Goal: Information Seeking & Learning: Learn about a topic

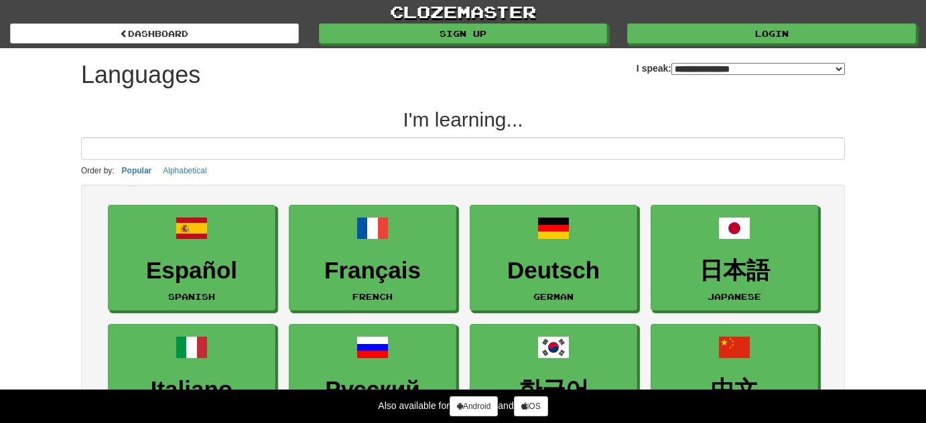
select select "*******"
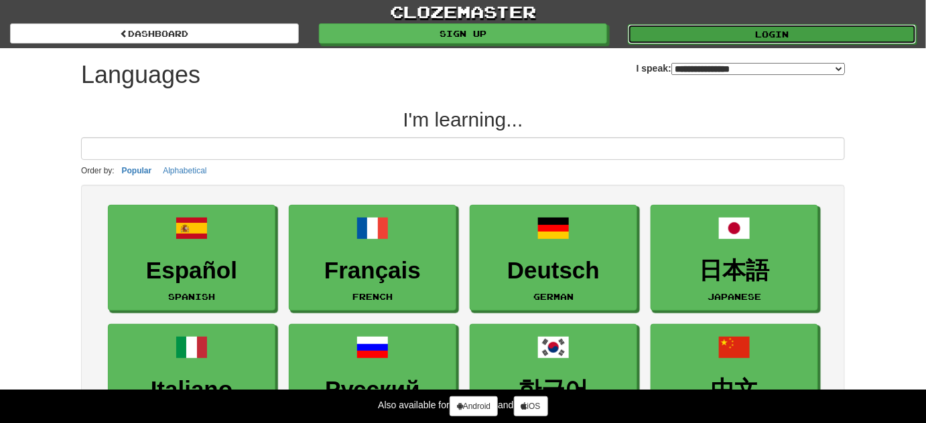
click at [805, 29] on link "Login" at bounding box center [772, 34] width 289 height 20
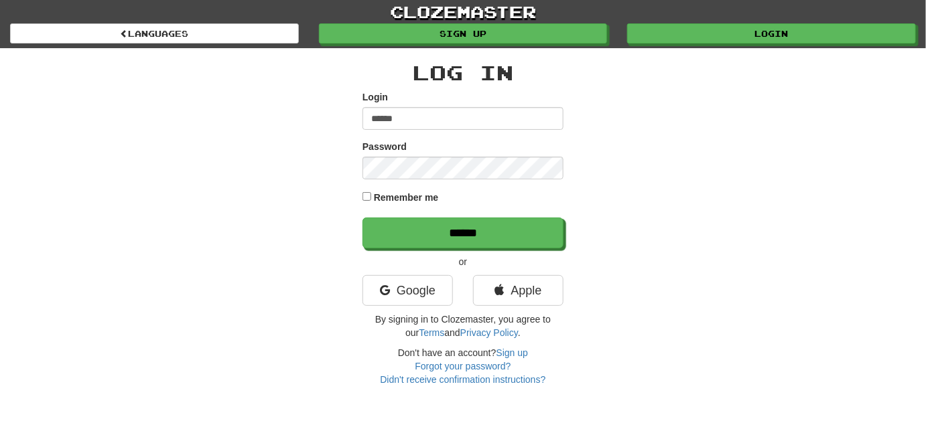
type input "******"
click at [403, 202] on label "Remember me" at bounding box center [406, 197] width 65 height 13
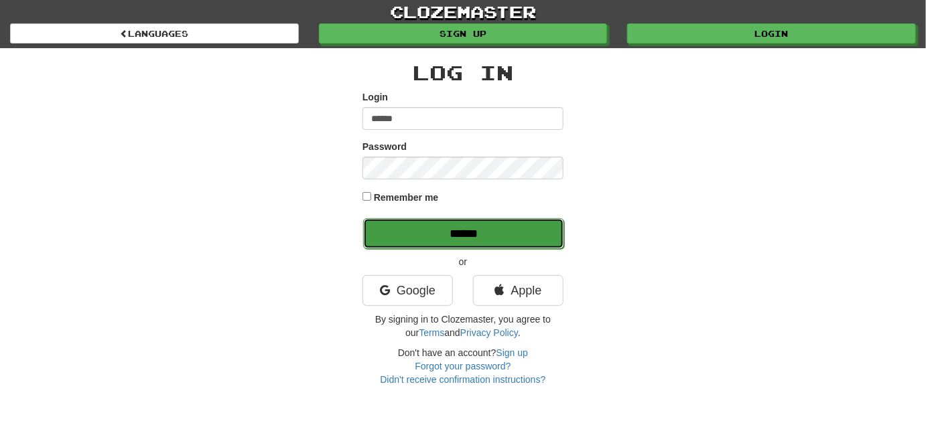
click at [402, 226] on input "******" at bounding box center [463, 233] width 201 height 31
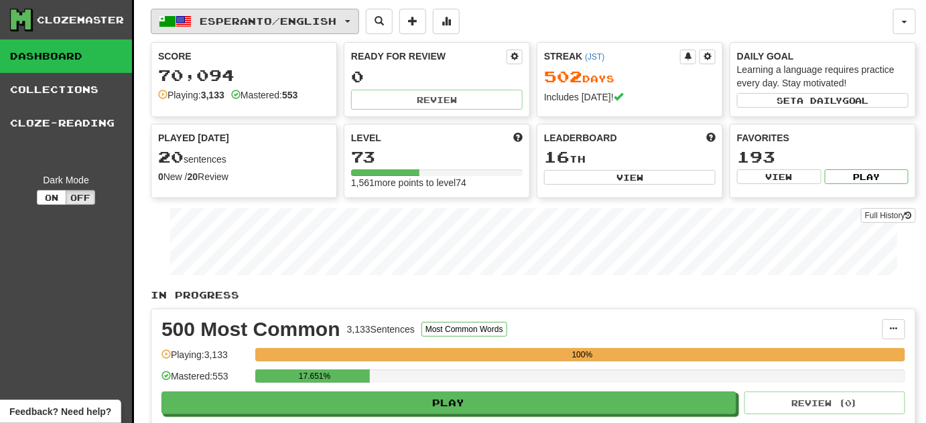
click at [359, 19] on button "Esperanto / English" at bounding box center [255, 21] width 208 height 25
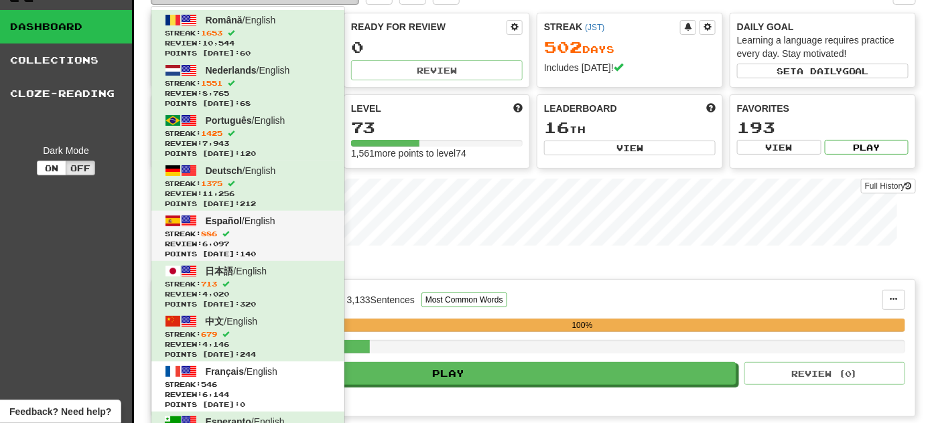
scroll to position [121, 0]
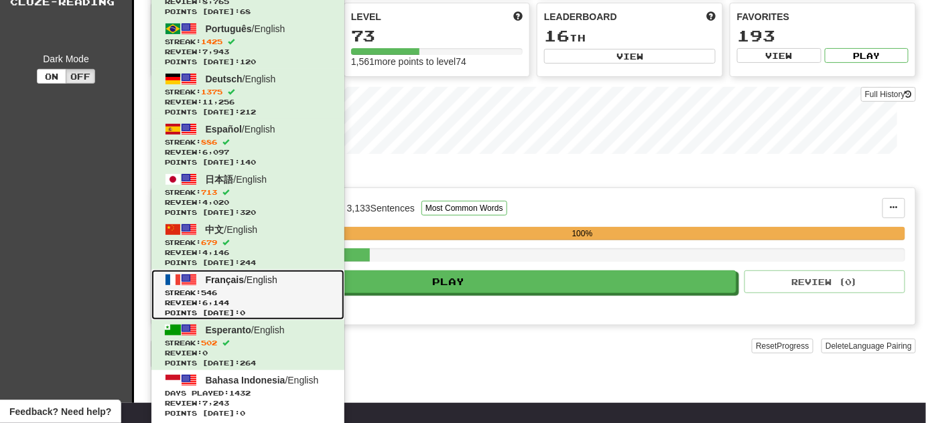
click at [295, 291] on span "Streak: 546" at bounding box center [248, 293] width 166 height 10
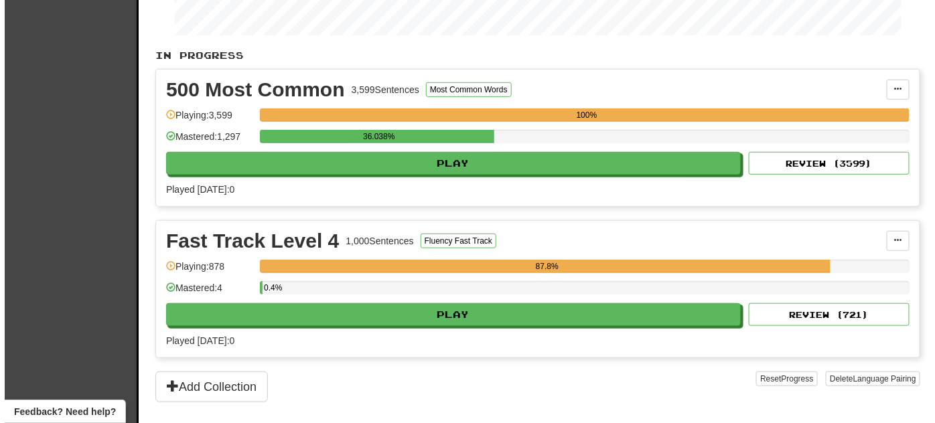
scroll to position [243, 0]
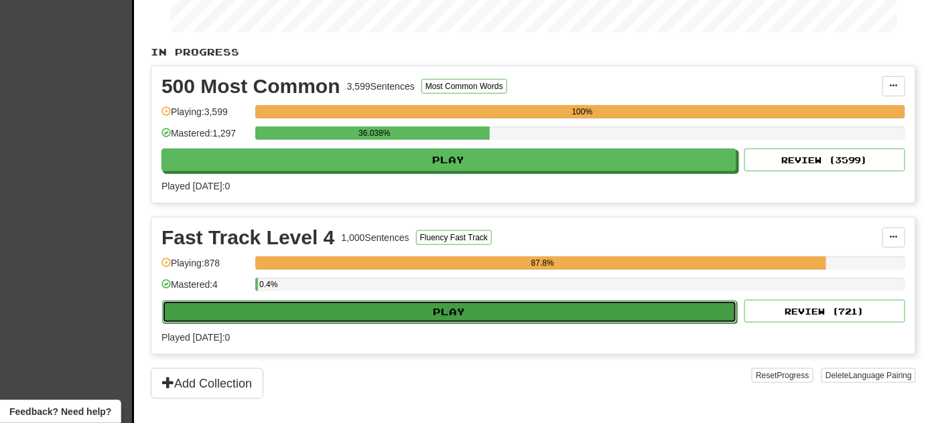
click at [334, 307] on button "Play" at bounding box center [449, 312] width 575 height 23
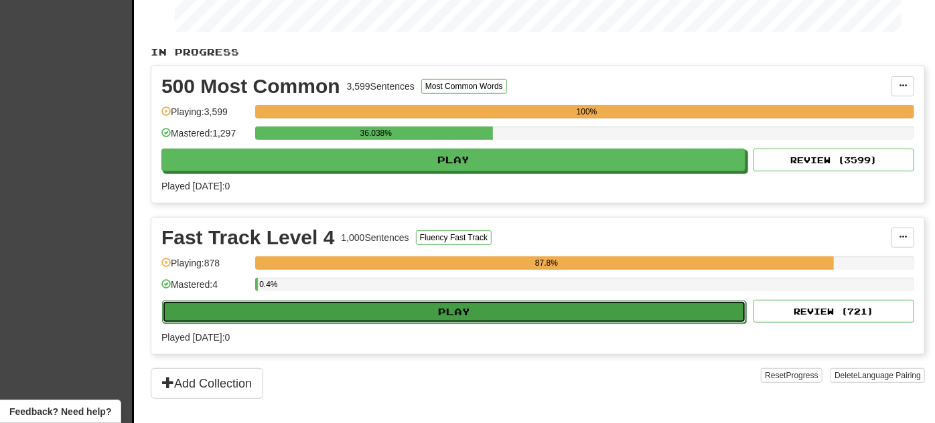
select select "**"
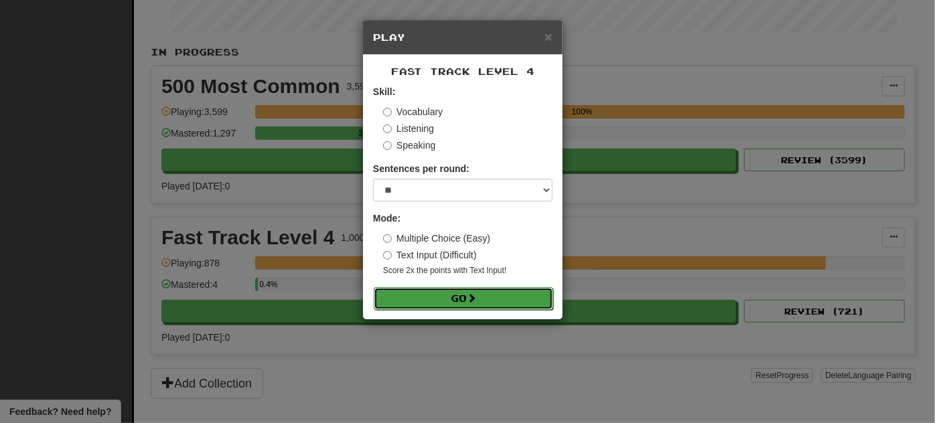
click at [432, 300] on button "Go" at bounding box center [463, 298] width 179 height 23
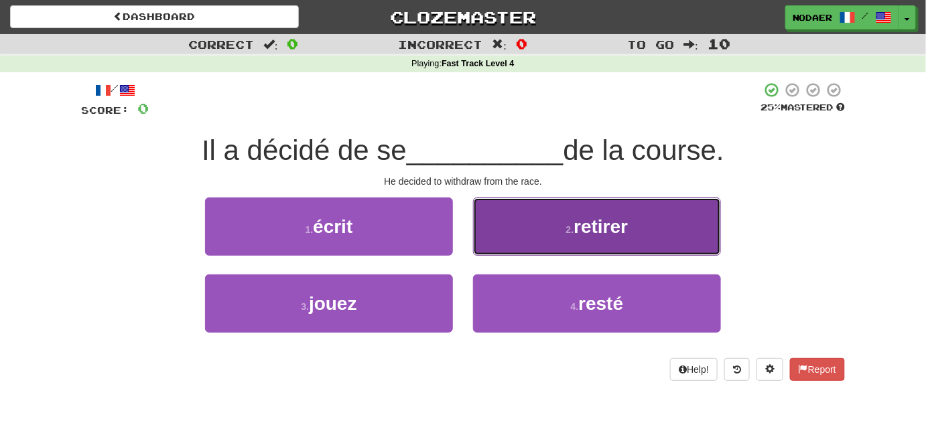
click at [634, 236] on button "2 . retirer" at bounding box center [597, 227] width 248 height 58
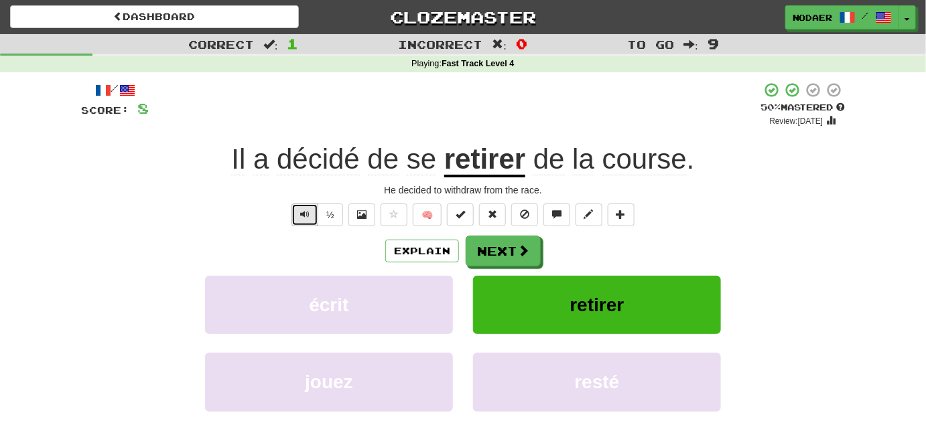
click at [306, 206] on button "Text-to-speech controls" at bounding box center [304, 215] width 27 height 23
click at [305, 214] on span "Text-to-speech controls" at bounding box center [304, 214] width 9 height 9
click at [307, 216] on span "Text-to-speech controls" at bounding box center [304, 214] width 9 height 9
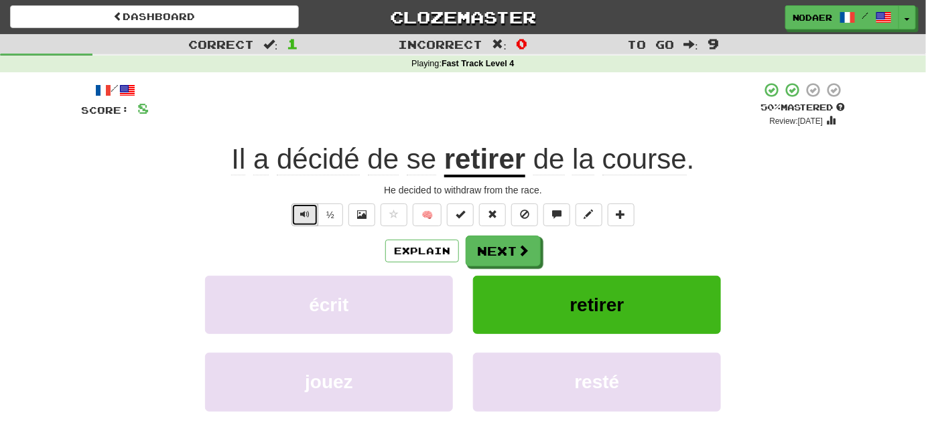
click at [307, 216] on span "Text-to-speech controls" at bounding box center [304, 214] width 9 height 9
click at [305, 224] on button "Text-to-speech controls" at bounding box center [304, 215] width 27 height 23
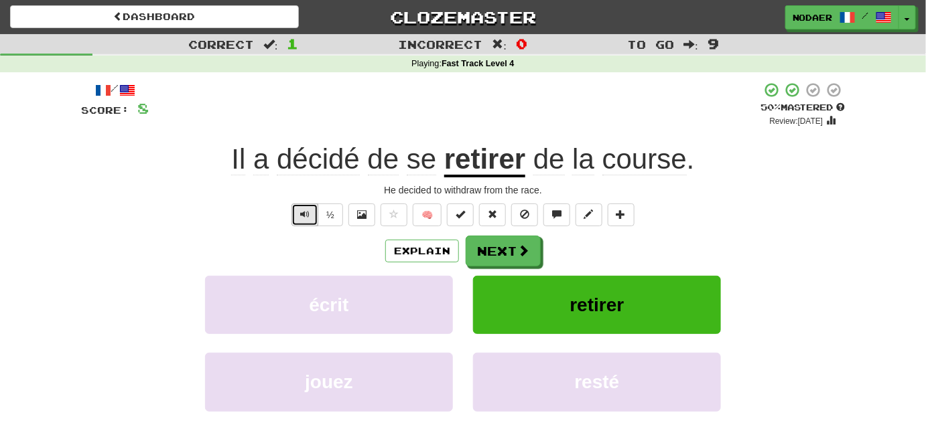
click at [305, 224] on button "Text-to-speech controls" at bounding box center [304, 215] width 27 height 23
click at [309, 219] on span "Text-to-speech controls" at bounding box center [304, 214] width 9 height 9
click at [309, 218] on span "Text-to-speech controls" at bounding box center [304, 214] width 9 height 9
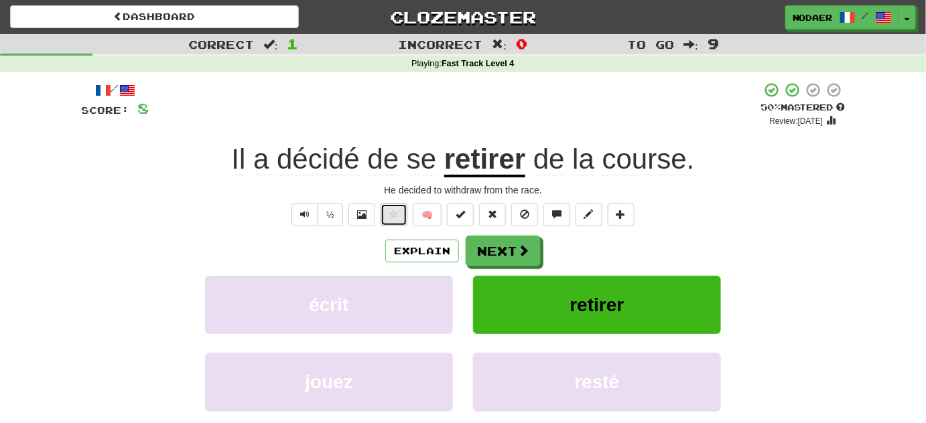
click at [392, 216] on span at bounding box center [393, 214] width 9 height 9
click at [482, 251] on button "Next" at bounding box center [503, 251] width 75 height 31
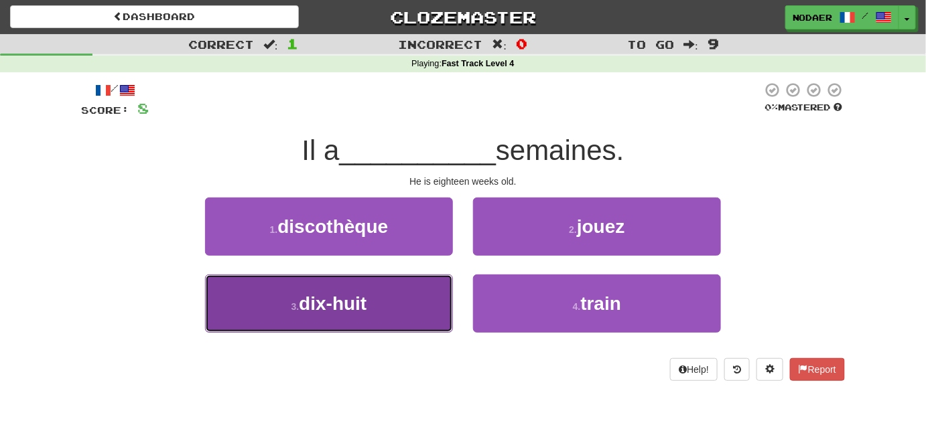
click at [339, 297] on span "dix-huit" at bounding box center [333, 303] width 68 height 21
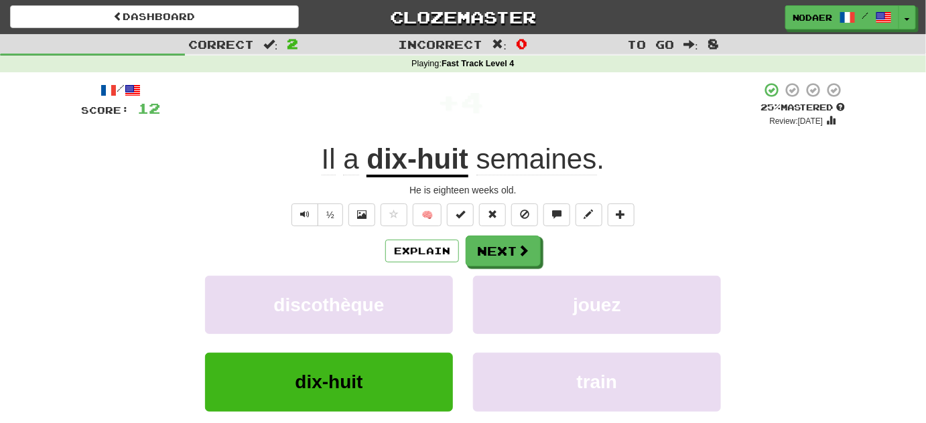
click at [315, 227] on div "/ Score: 12 + 4 25 % Mastered Review: 2025-09-17 Il a dix-huit semaines . He is…" at bounding box center [463, 281] width 764 height 398
click at [311, 215] on button "Text-to-speech controls" at bounding box center [304, 215] width 27 height 23
click at [311, 216] on button "Text-to-speech controls" at bounding box center [304, 215] width 27 height 23
click at [311, 219] on button "Text-to-speech controls" at bounding box center [304, 215] width 27 height 23
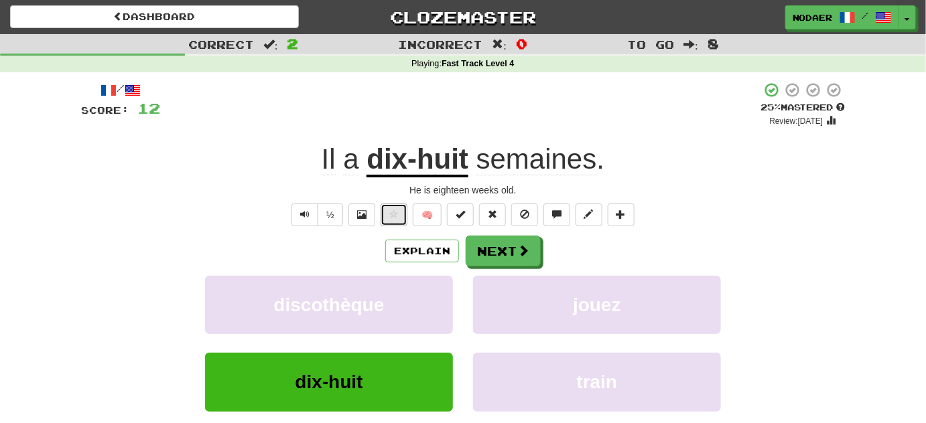
click at [400, 218] on button at bounding box center [393, 215] width 27 height 23
click at [312, 217] on button "Text-to-speech controls" at bounding box center [304, 215] width 27 height 23
click at [312, 214] on button "Text-to-speech controls" at bounding box center [304, 215] width 27 height 23
click at [498, 257] on button "Next" at bounding box center [503, 251] width 75 height 31
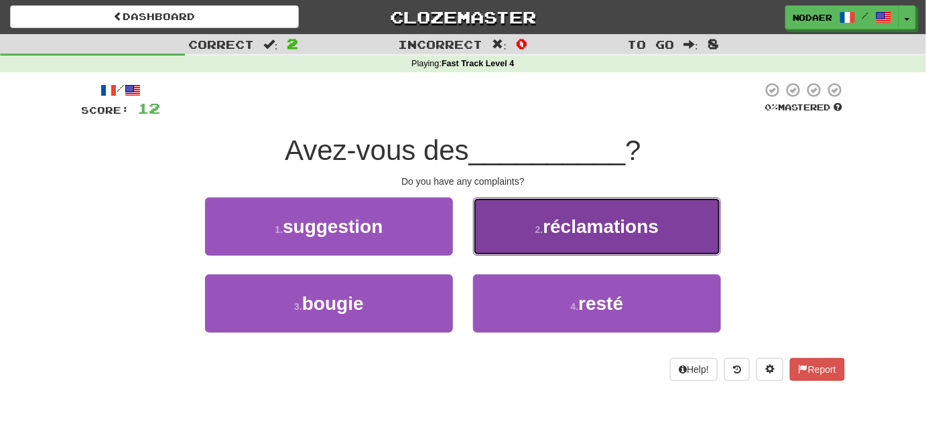
click at [561, 246] on button "2 . réclamations" at bounding box center [597, 227] width 248 height 58
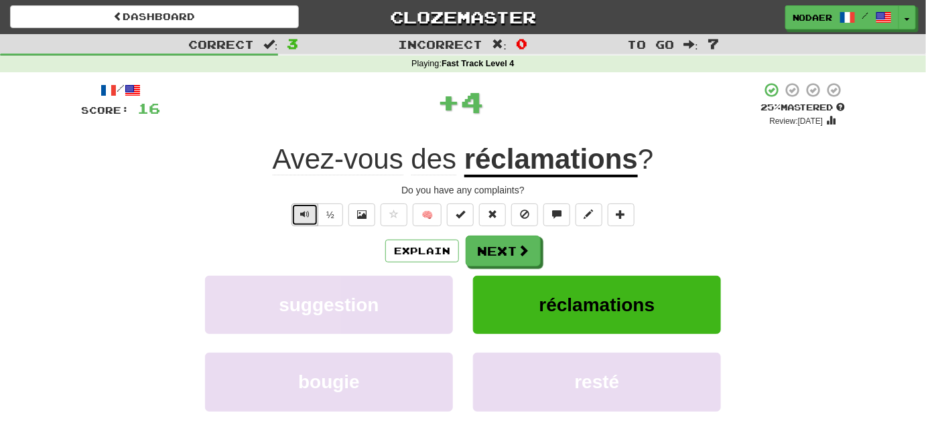
click at [316, 211] on button "Text-to-speech controls" at bounding box center [304, 215] width 27 height 23
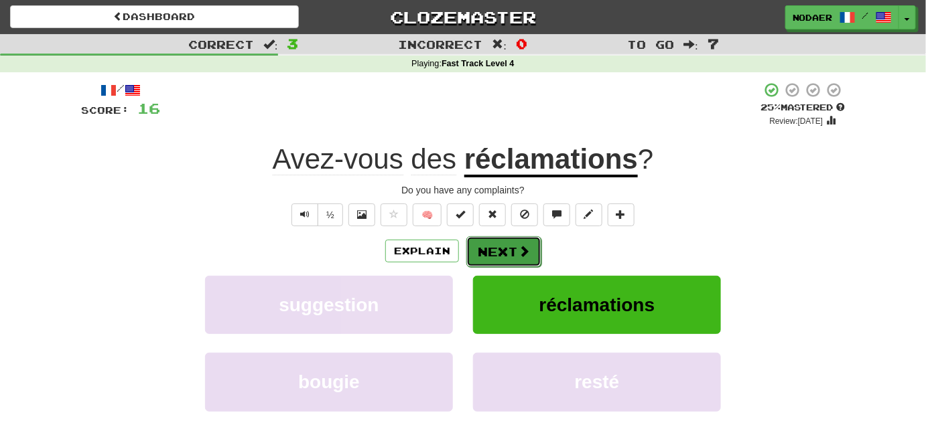
click at [527, 260] on button "Next" at bounding box center [503, 251] width 75 height 31
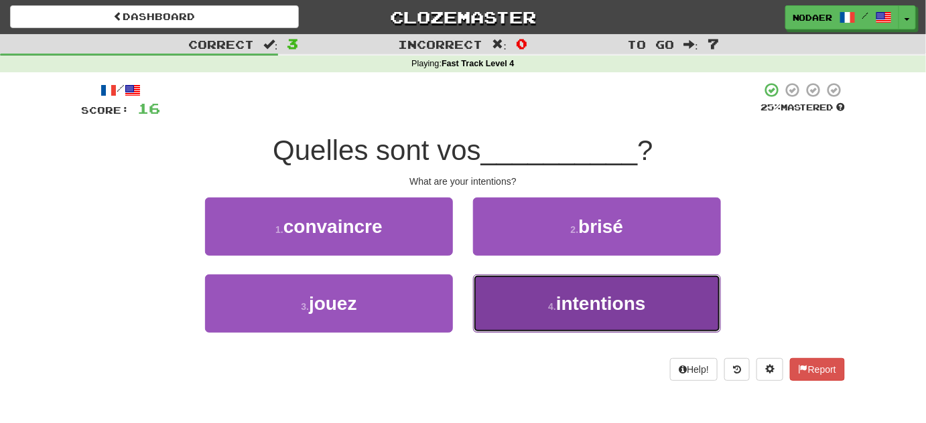
click at [516, 313] on button "4 . intentions" at bounding box center [597, 304] width 248 height 58
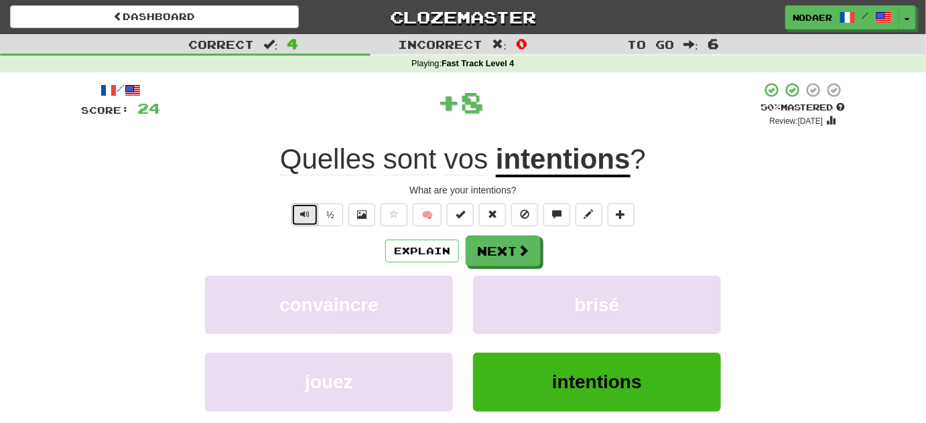
click at [302, 218] on span "Text-to-speech controls" at bounding box center [304, 214] width 9 height 9
click at [309, 212] on span "Text-to-speech controls" at bounding box center [304, 214] width 9 height 9
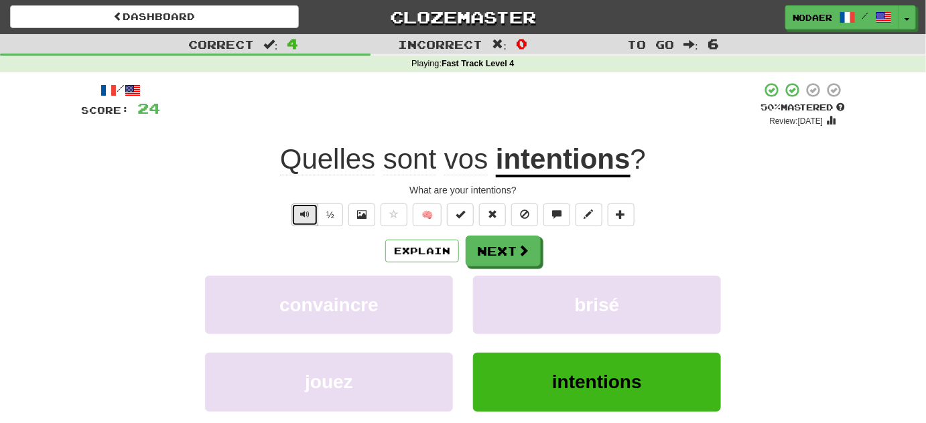
click at [309, 212] on span "Text-to-speech controls" at bounding box center [304, 214] width 9 height 9
click at [311, 212] on button "Text-to-speech controls" at bounding box center [304, 215] width 27 height 23
click at [311, 211] on button "Text-to-speech controls" at bounding box center [304, 215] width 27 height 23
click at [523, 255] on span at bounding box center [524, 251] width 12 height 12
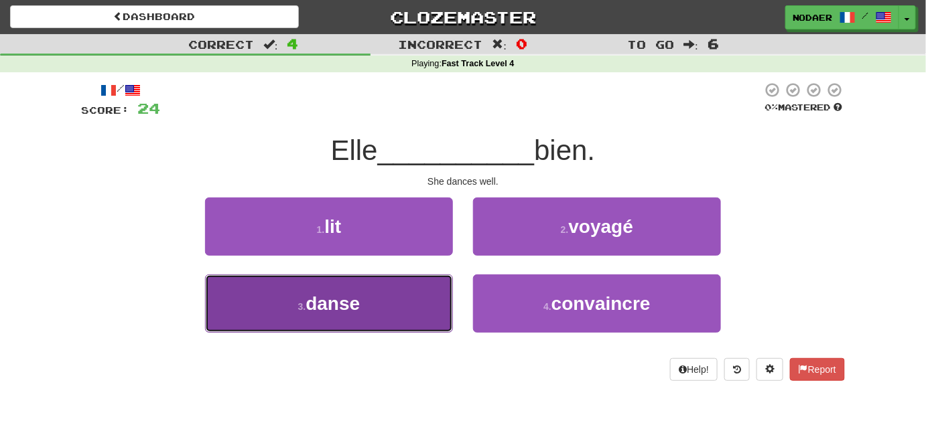
click at [401, 313] on button "3 . danse" at bounding box center [329, 304] width 248 height 58
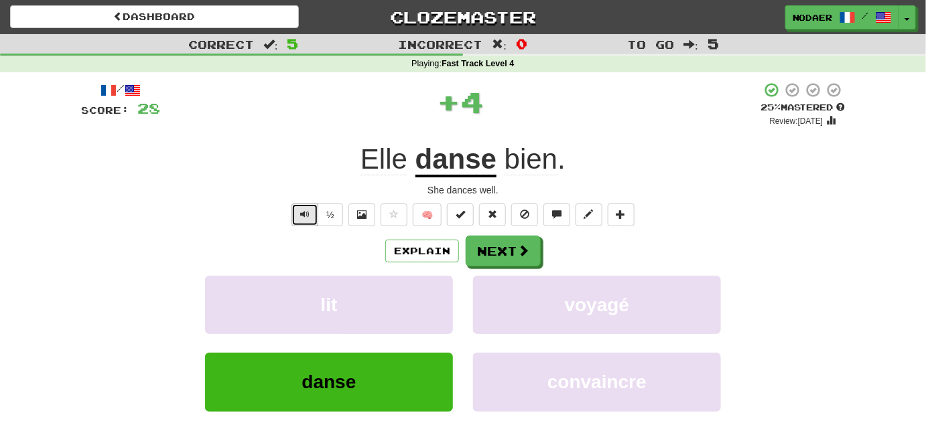
click at [311, 217] on button "Text-to-speech controls" at bounding box center [304, 215] width 27 height 23
click at [311, 218] on button "Text-to-speech controls" at bounding box center [304, 215] width 27 height 23
click at [314, 216] on button "Text-to-speech controls" at bounding box center [304, 215] width 27 height 23
click at [315, 220] on button "Text-to-speech controls" at bounding box center [304, 215] width 27 height 23
click at [312, 214] on button "Text-to-speech controls" at bounding box center [304, 215] width 27 height 23
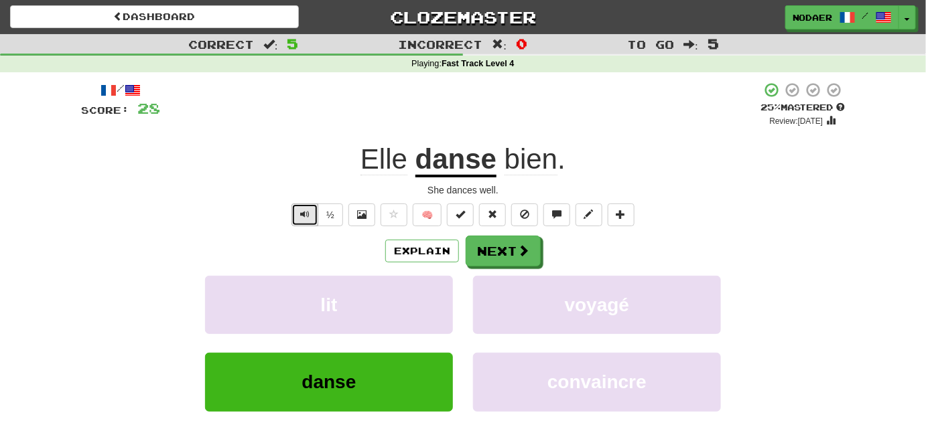
click at [312, 214] on button "Text-to-speech controls" at bounding box center [304, 215] width 27 height 23
click at [526, 257] on span at bounding box center [524, 251] width 12 height 12
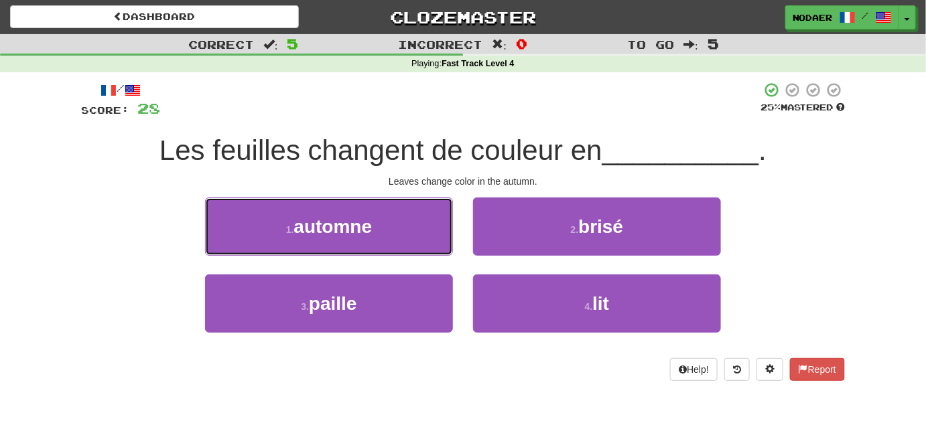
click at [378, 224] on button "1 . automne" at bounding box center [329, 227] width 248 height 58
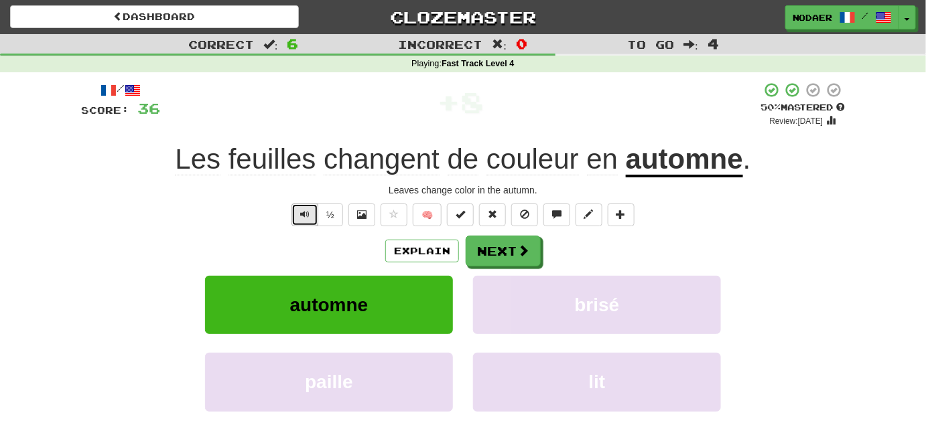
click at [311, 210] on button "Text-to-speech controls" at bounding box center [304, 215] width 27 height 23
click at [314, 212] on button "Text-to-speech controls" at bounding box center [304, 215] width 27 height 23
click at [303, 220] on button "Text-to-speech controls" at bounding box center [304, 215] width 27 height 23
click at [305, 217] on span "Text-to-speech controls" at bounding box center [304, 214] width 9 height 9
click at [307, 220] on button "Text-to-speech controls" at bounding box center [304, 215] width 27 height 23
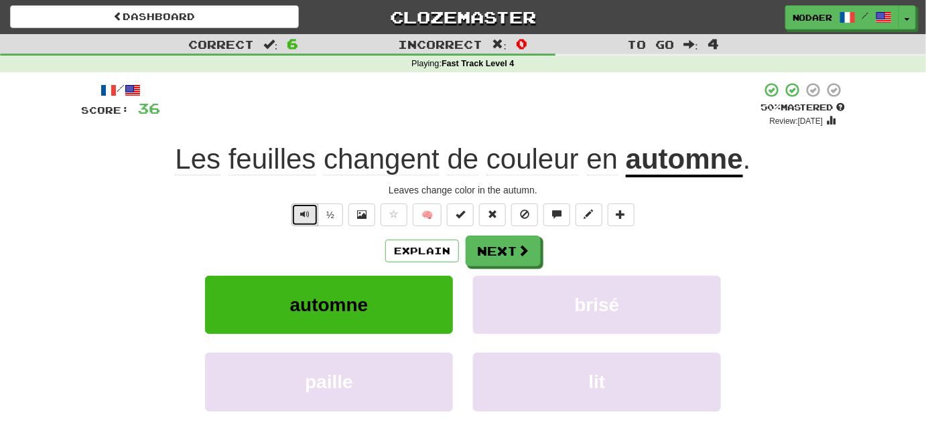
click at [304, 211] on span "Text-to-speech controls" at bounding box center [304, 214] width 9 height 9
click at [308, 206] on button "Text-to-speech controls" at bounding box center [304, 215] width 27 height 23
click at [313, 207] on button "Text-to-speech controls" at bounding box center [304, 215] width 27 height 23
click at [312, 216] on button "Text-to-speech controls" at bounding box center [304, 215] width 27 height 23
click at [307, 217] on span "Text-to-speech controls" at bounding box center [304, 214] width 9 height 9
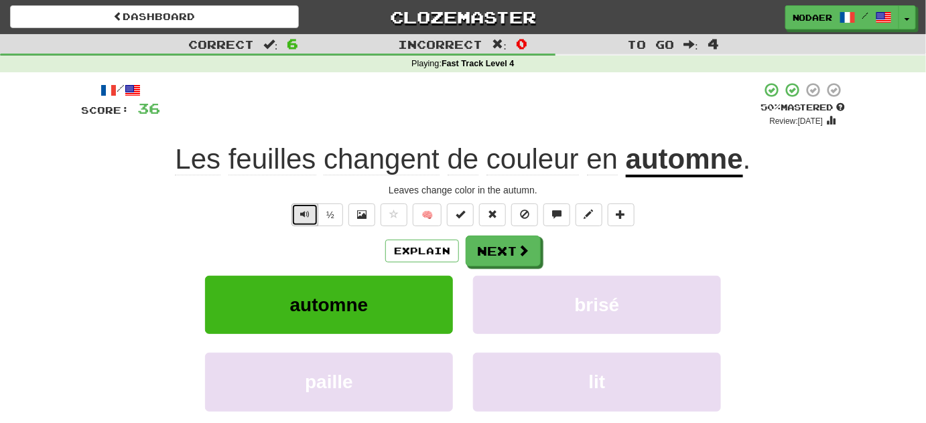
click at [307, 217] on span "Text-to-speech controls" at bounding box center [304, 214] width 9 height 9
click at [302, 207] on button "Text-to-speech controls" at bounding box center [304, 215] width 27 height 23
click at [511, 246] on button "Next" at bounding box center [503, 251] width 75 height 31
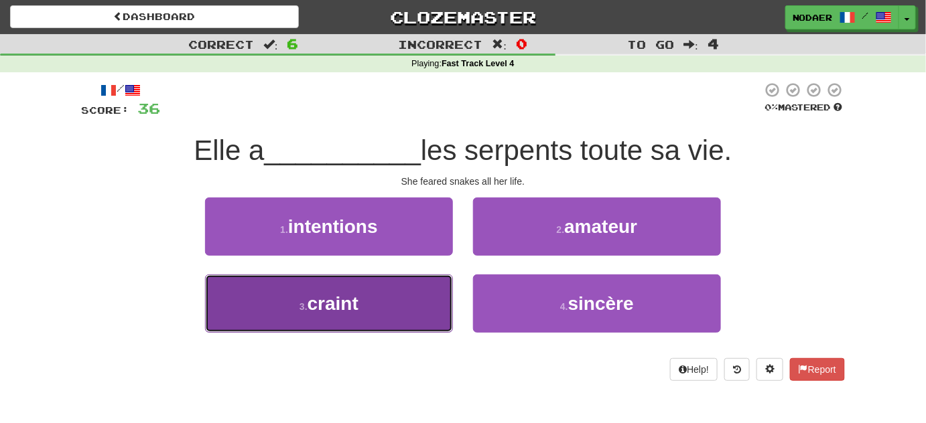
click at [362, 301] on button "3 . craint" at bounding box center [329, 304] width 248 height 58
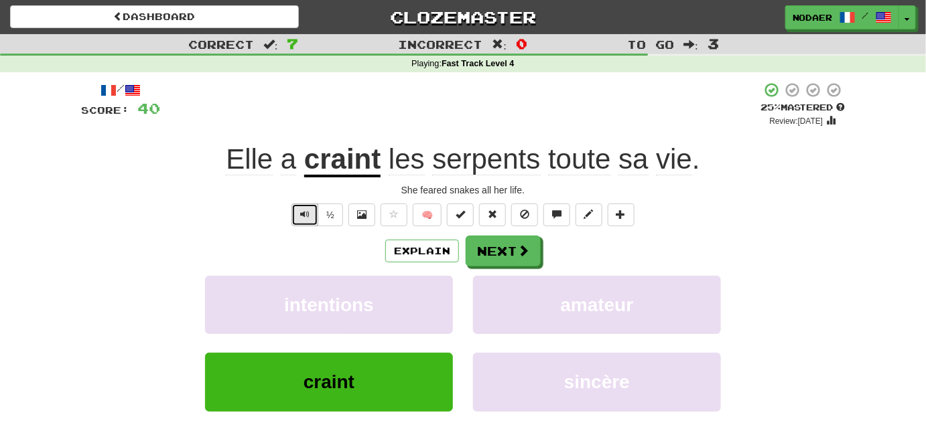
click at [309, 218] on span "Text-to-speech controls" at bounding box center [304, 214] width 9 height 9
click at [311, 214] on button "Text-to-speech controls" at bounding box center [304, 215] width 27 height 23
click at [305, 219] on button "Text-to-speech controls" at bounding box center [304, 215] width 27 height 23
click at [305, 217] on span "Text-to-speech controls" at bounding box center [304, 214] width 9 height 9
click at [304, 218] on span "Text-to-speech controls" at bounding box center [304, 214] width 9 height 9
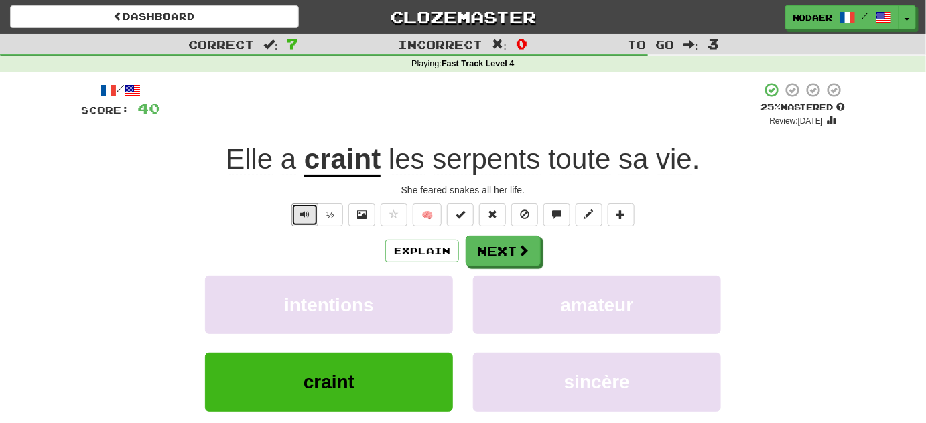
click at [319, 201] on div "/ Score: 40 + 4 25 % Mastered Review: 2025-09-17 Elle a craint les serpents tou…" at bounding box center [463, 281] width 764 height 398
click at [313, 219] on button "Text-to-speech controls" at bounding box center [304, 215] width 27 height 23
click at [312, 213] on button "Text-to-speech controls" at bounding box center [304, 215] width 27 height 23
click at [312, 208] on button "Text-to-speech controls" at bounding box center [304, 215] width 27 height 23
click at [309, 211] on span "Text-to-speech controls" at bounding box center [304, 214] width 9 height 9
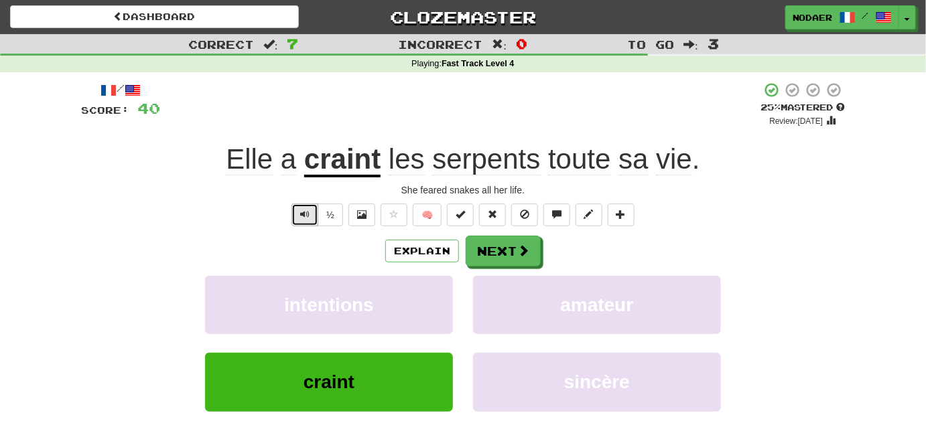
click at [309, 211] on span "Text-to-speech controls" at bounding box center [304, 214] width 9 height 9
click at [309, 210] on span "Text-to-speech controls" at bounding box center [304, 214] width 9 height 9
click at [299, 223] on button "Text-to-speech controls" at bounding box center [304, 215] width 27 height 23
click at [300, 220] on button "Text-to-speech controls" at bounding box center [304, 215] width 27 height 23
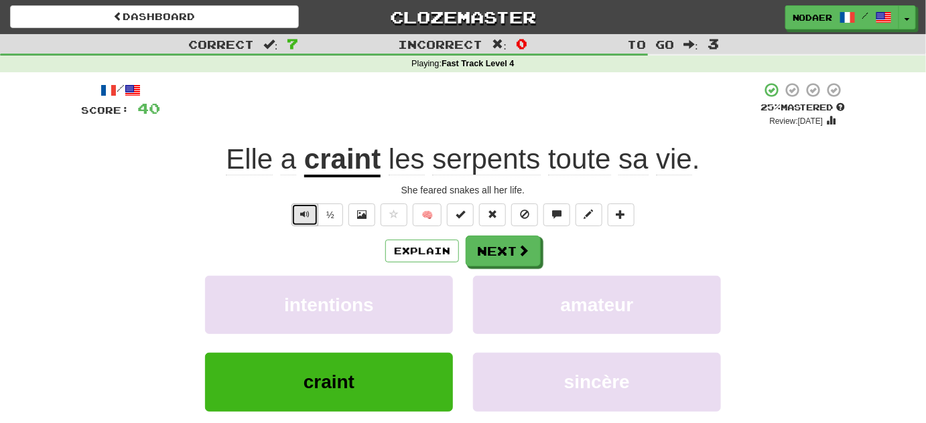
click at [310, 223] on button "Text-to-speech controls" at bounding box center [304, 215] width 27 height 23
click at [311, 224] on button "Text-to-speech controls" at bounding box center [304, 215] width 27 height 23
click at [311, 220] on button "Text-to-speech controls" at bounding box center [304, 215] width 27 height 23
click at [311, 219] on button "Text-to-speech controls" at bounding box center [304, 215] width 27 height 23
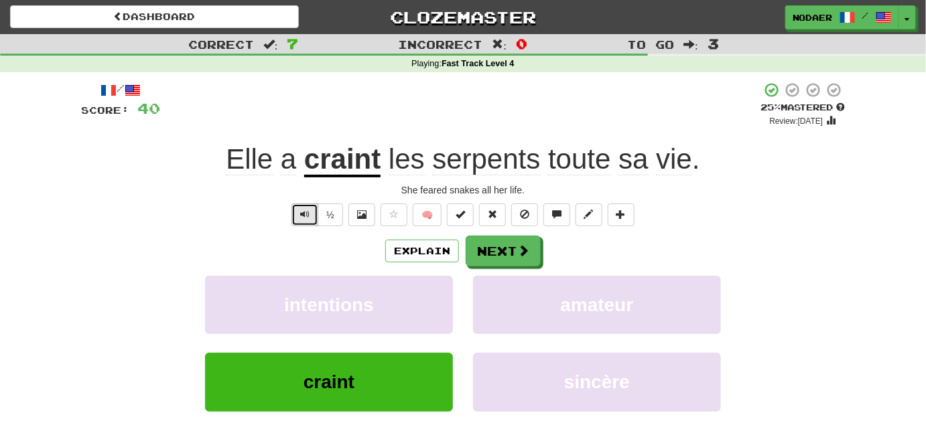
click at [309, 224] on button "Text-to-speech controls" at bounding box center [304, 215] width 27 height 23
click at [305, 217] on span "Text-to-speech controls" at bounding box center [304, 214] width 9 height 9
click at [311, 213] on button "Text-to-speech controls" at bounding box center [304, 215] width 27 height 23
click at [311, 212] on button "Text-to-speech controls" at bounding box center [304, 215] width 27 height 23
click at [307, 221] on button "Text-to-speech controls" at bounding box center [304, 215] width 27 height 23
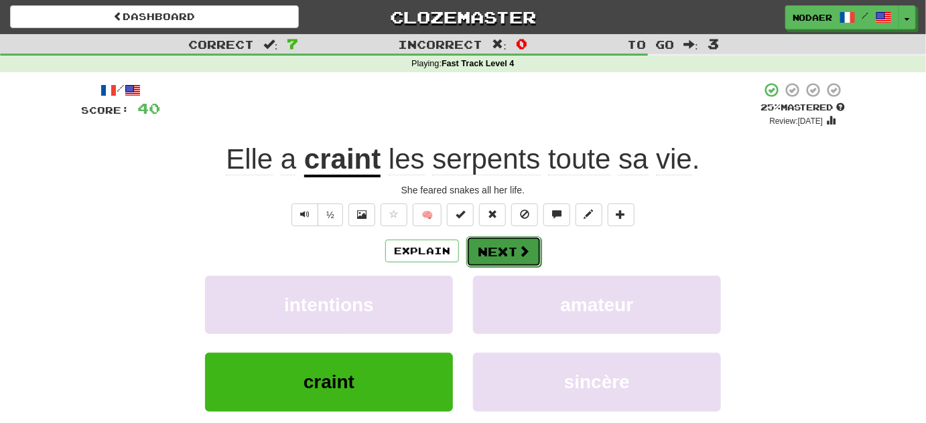
click at [512, 251] on button "Next" at bounding box center [503, 251] width 75 height 31
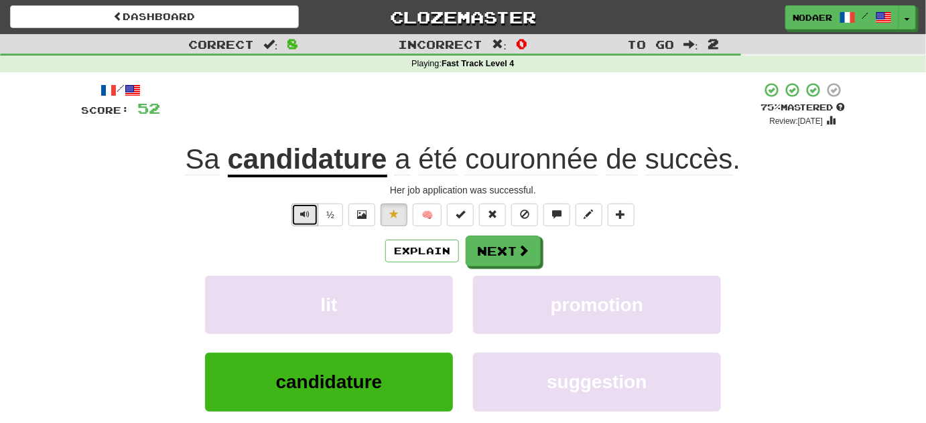
click at [308, 216] on span "Text-to-speech controls" at bounding box center [304, 214] width 9 height 9
click at [297, 210] on button "Text-to-speech controls" at bounding box center [304, 215] width 27 height 23
click at [309, 219] on span "Text-to-speech controls" at bounding box center [304, 214] width 9 height 9
click at [303, 221] on button "Text-to-speech controls" at bounding box center [304, 215] width 27 height 23
click at [307, 214] on span "Text-to-speech controls" at bounding box center [304, 214] width 9 height 9
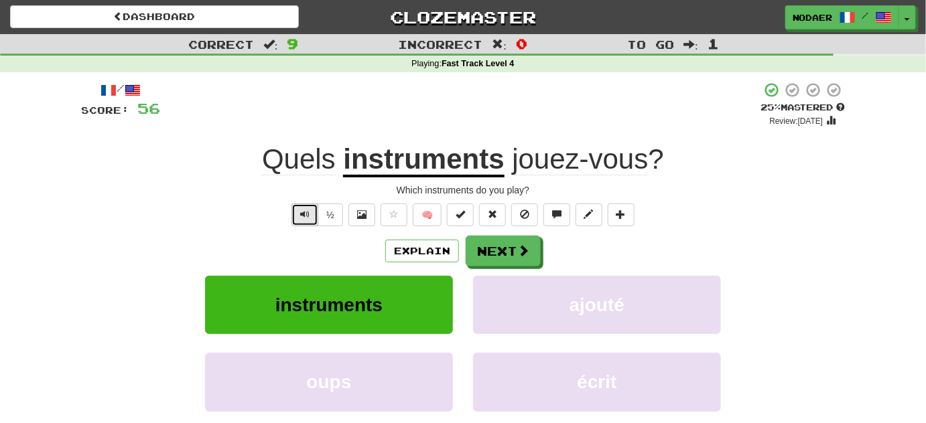
click at [301, 214] on span "Text-to-speech controls" at bounding box center [304, 214] width 9 height 9
click at [307, 214] on span "Text-to-speech controls" at bounding box center [304, 214] width 9 height 9
click at [311, 210] on button "Text-to-speech controls" at bounding box center [304, 215] width 27 height 23
click at [309, 210] on span "Text-to-speech controls" at bounding box center [304, 214] width 9 height 9
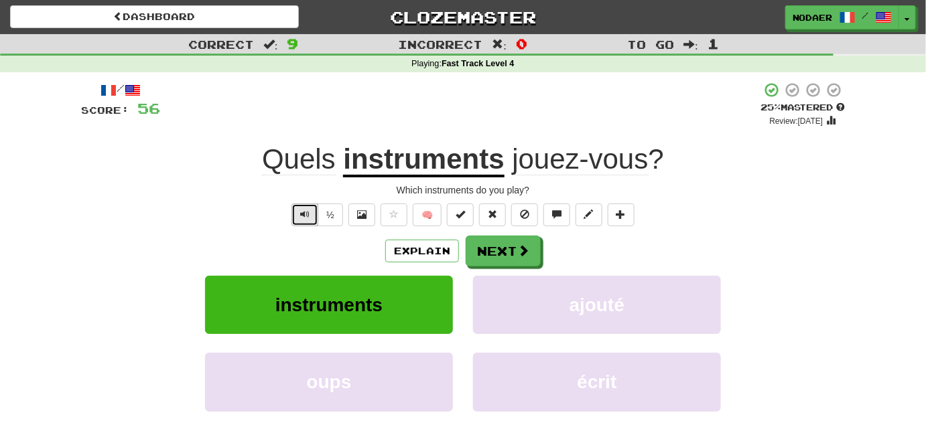
click at [305, 218] on span "Text-to-speech controls" at bounding box center [304, 214] width 9 height 9
click at [521, 241] on button "Next" at bounding box center [503, 251] width 75 height 31
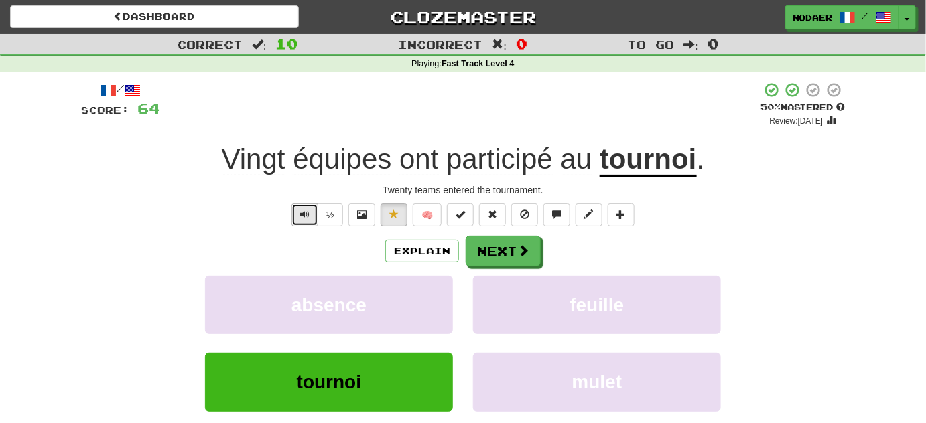
click at [311, 212] on button "Text-to-speech controls" at bounding box center [304, 215] width 27 height 23
click at [308, 216] on span "Text-to-speech controls" at bounding box center [304, 214] width 9 height 9
click at [309, 222] on button "Text-to-speech controls" at bounding box center [304, 215] width 27 height 23
click at [307, 221] on button "Text-to-speech controls" at bounding box center [304, 215] width 27 height 23
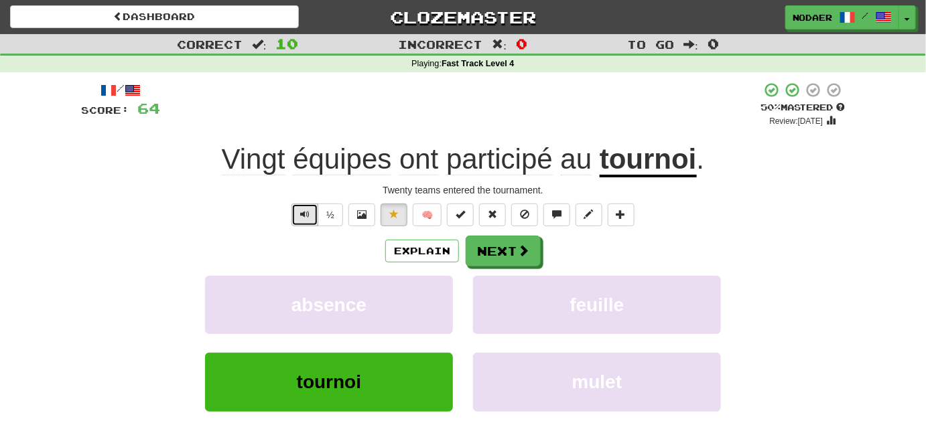
click at [307, 224] on button "Text-to-speech controls" at bounding box center [304, 215] width 27 height 23
click at [301, 224] on button "Text-to-speech controls" at bounding box center [304, 215] width 27 height 23
click at [303, 219] on span "Text-to-speech controls" at bounding box center [304, 214] width 9 height 9
click at [305, 208] on button "Text-to-speech controls" at bounding box center [304, 215] width 27 height 23
click at [306, 218] on span "Text-to-speech controls" at bounding box center [304, 214] width 9 height 9
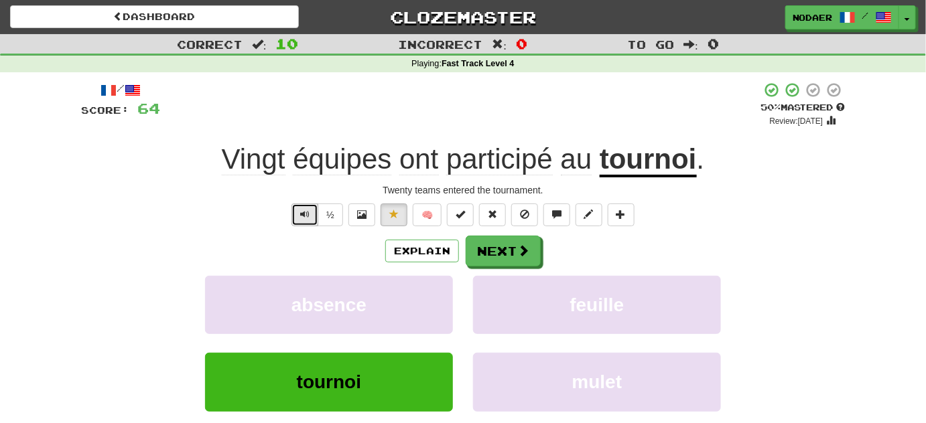
click at [305, 217] on span "Text-to-speech controls" at bounding box center [304, 214] width 9 height 9
click at [307, 217] on span "Text-to-speech controls" at bounding box center [304, 214] width 9 height 9
click at [510, 253] on button "Next" at bounding box center [503, 251] width 75 height 31
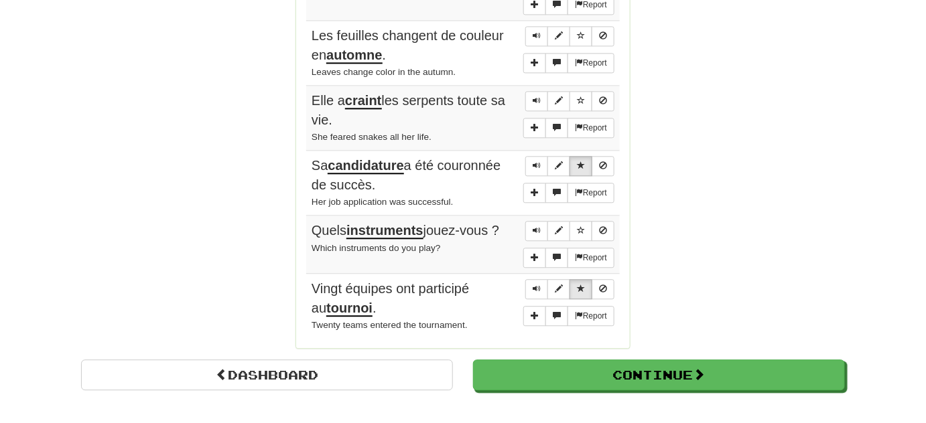
scroll to position [1096, 0]
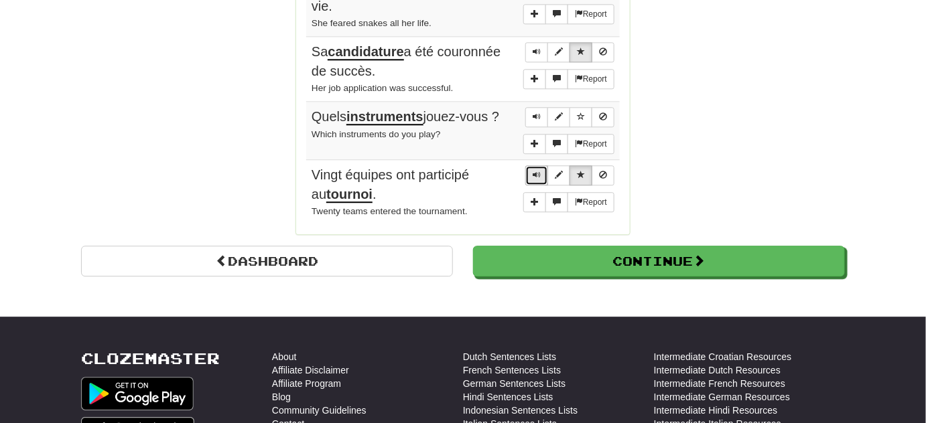
click at [536, 171] on span "Sentence controls" at bounding box center [536, 175] width 8 height 8
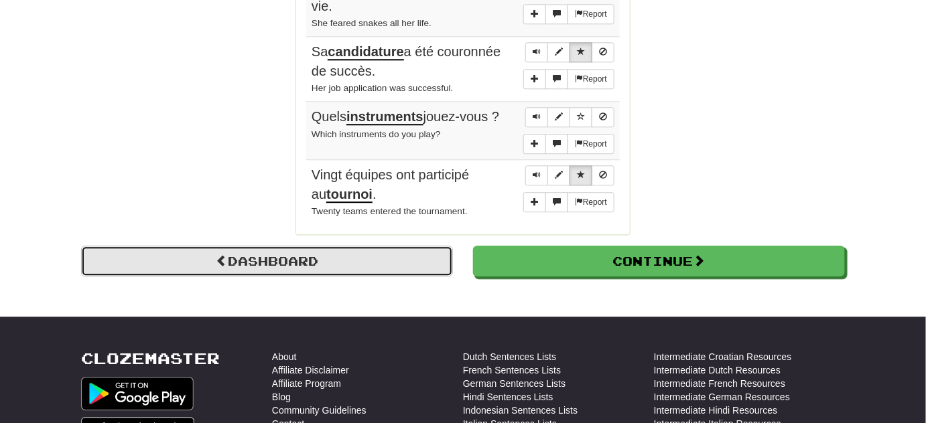
click at [415, 260] on link "Dashboard" at bounding box center [267, 261] width 372 height 31
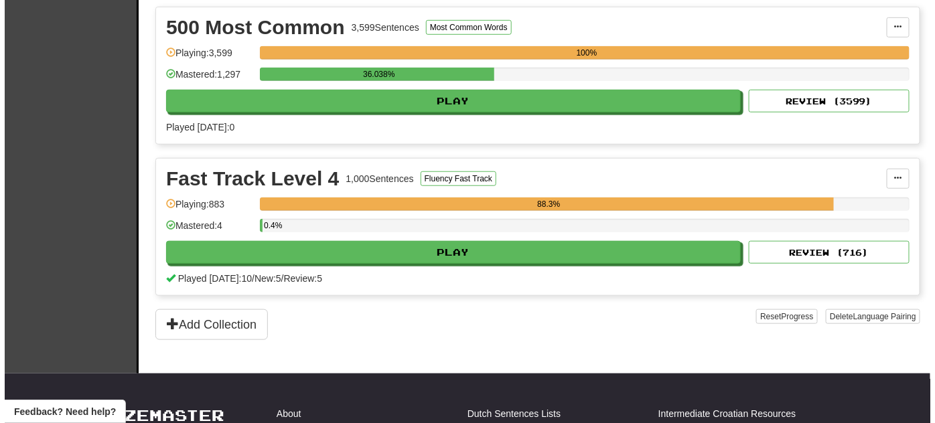
scroll to position [304, 0]
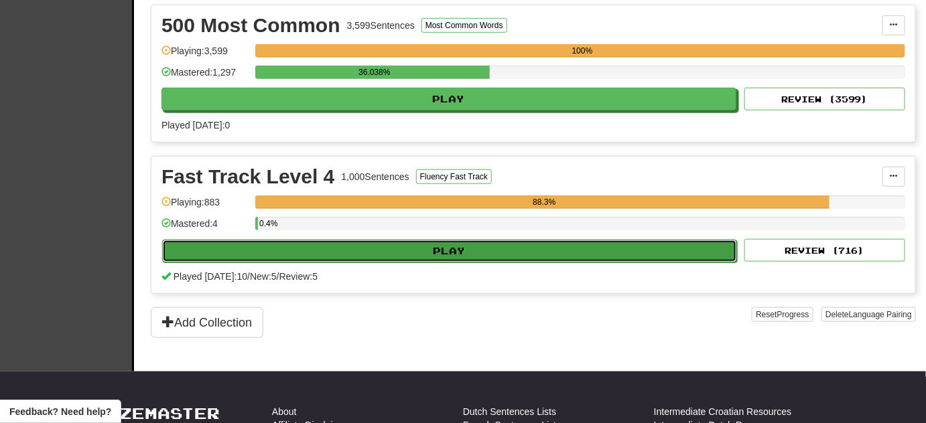
click at [453, 242] on button "Play" at bounding box center [449, 251] width 575 height 23
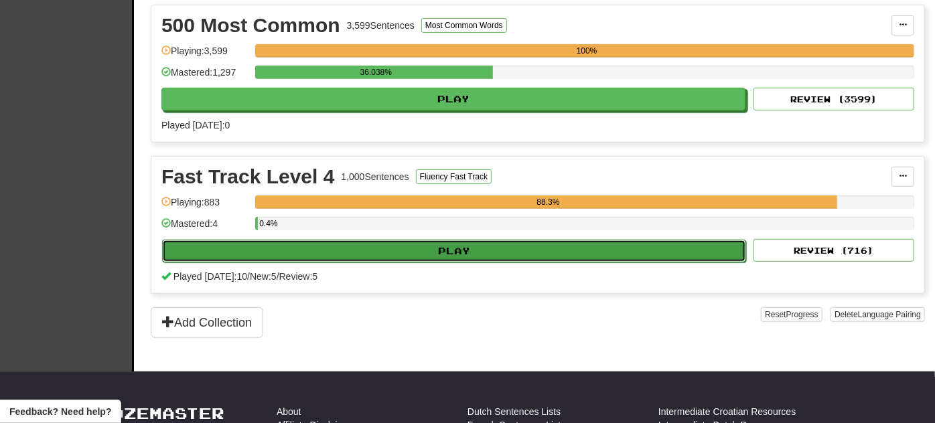
select select "**"
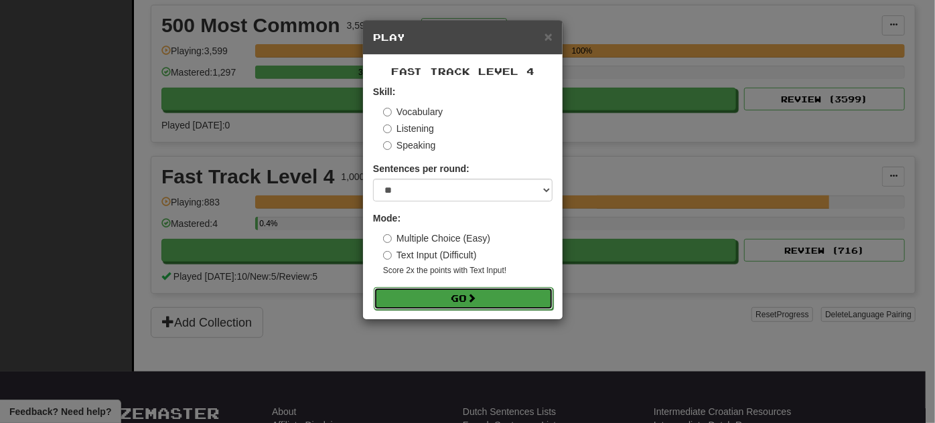
click at [455, 297] on button "Go" at bounding box center [463, 298] width 179 height 23
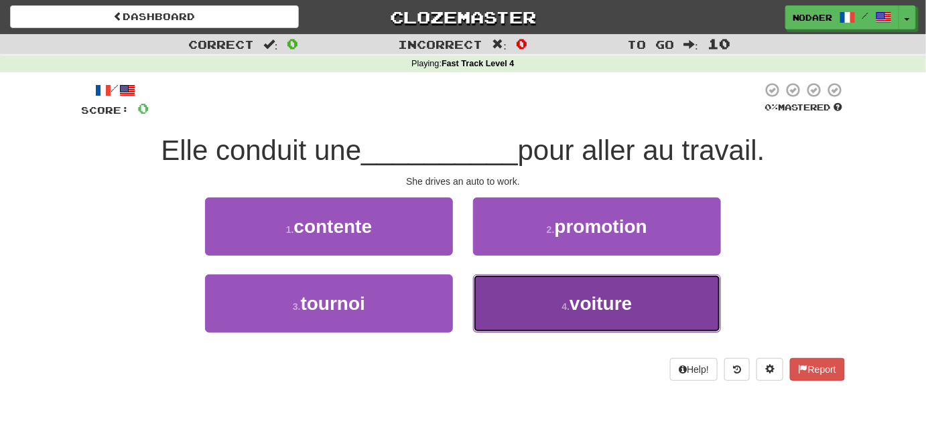
click at [638, 313] on button "4 . voiture" at bounding box center [597, 304] width 248 height 58
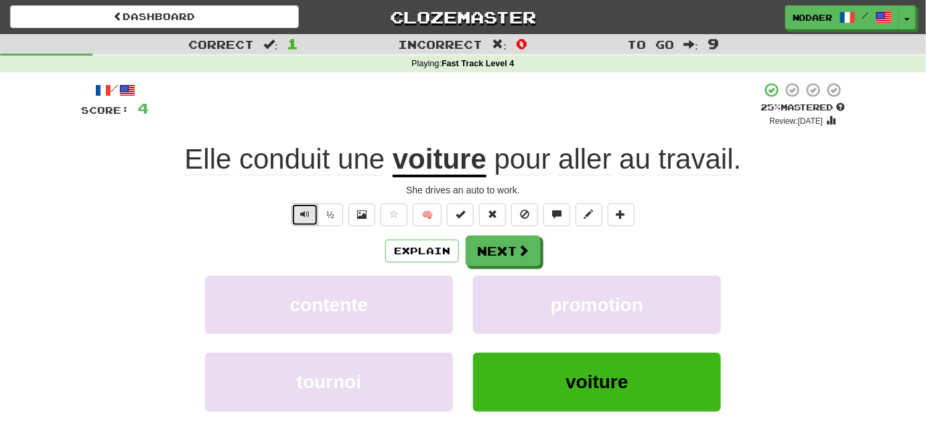
click at [311, 205] on button "Text-to-speech controls" at bounding box center [304, 215] width 27 height 23
click at [301, 221] on button "Text-to-speech controls" at bounding box center [304, 215] width 27 height 23
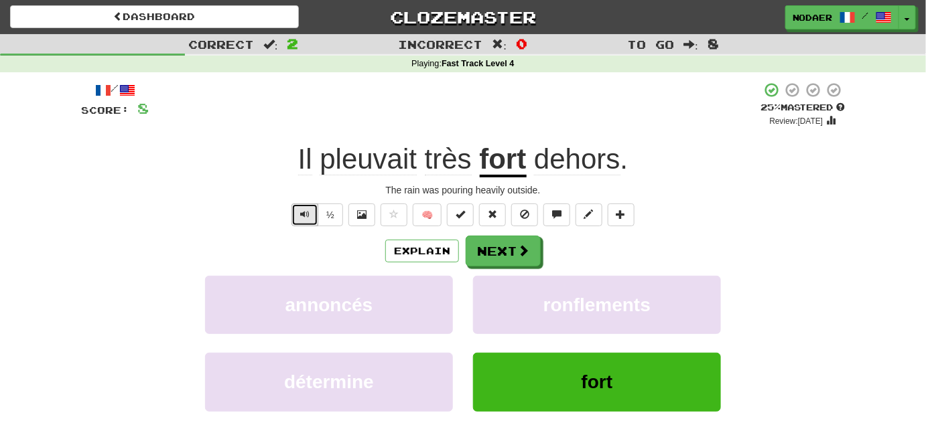
click at [303, 219] on span "Text-to-speech controls" at bounding box center [304, 214] width 9 height 9
click at [300, 210] on button "Text-to-speech controls" at bounding box center [304, 215] width 27 height 23
click at [293, 212] on button "Text-to-speech controls" at bounding box center [304, 215] width 27 height 23
click at [313, 214] on button "Text-to-speech controls" at bounding box center [304, 215] width 27 height 23
click at [321, 208] on div "½" at bounding box center [316, 215] width 54 height 23
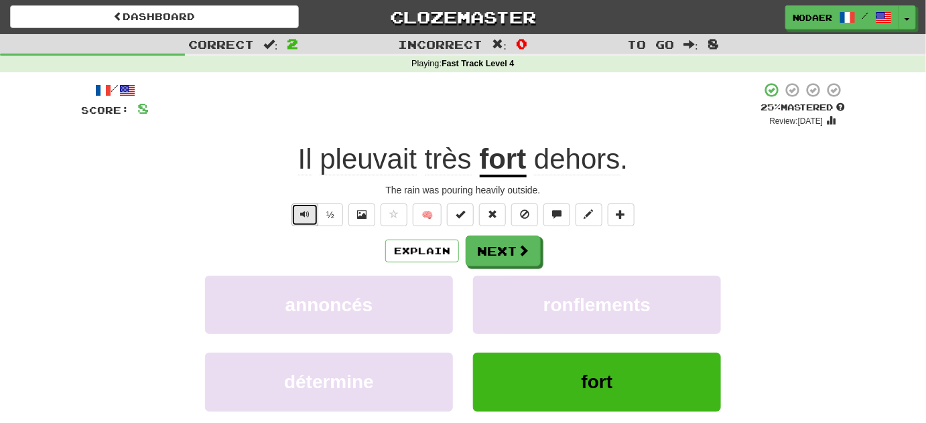
click at [309, 216] on span "Text-to-speech controls" at bounding box center [304, 214] width 9 height 9
click at [317, 218] on button "Text-to-speech controls" at bounding box center [304, 215] width 27 height 23
click at [307, 215] on span "Text-to-speech controls" at bounding box center [304, 214] width 9 height 9
click at [480, 240] on button "Next" at bounding box center [503, 251] width 75 height 31
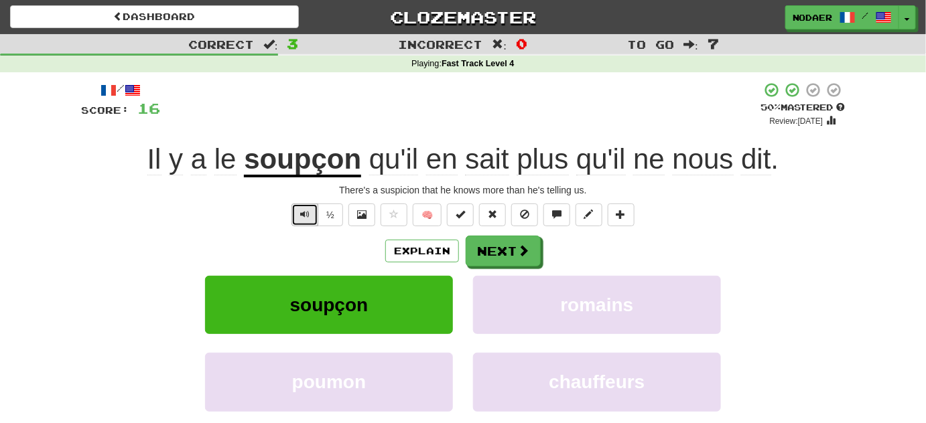
click at [295, 223] on button "Text-to-speech controls" at bounding box center [304, 215] width 27 height 23
click at [311, 212] on button "Text-to-speech controls" at bounding box center [304, 215] width 27 height 23
click at [309, 212] on span "Text-to-speech controls" at bounding box center [304, 214] width 9 height 9
click at [296, 204] on button "Text-to-speech controls" at bounding box center [304, 215] width 27 height 23
click at [302, 217] on span "Text-to-speech controls" at bounding box center [304, 214] width 9 height 9
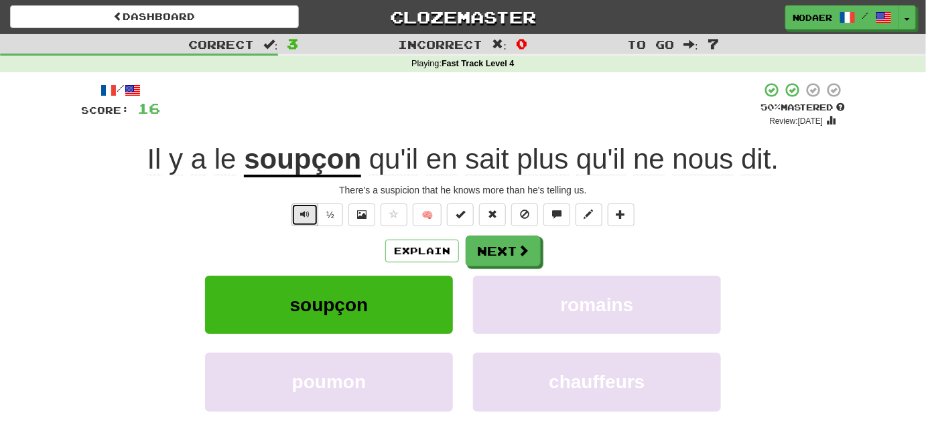
click at [303, 216] on span "Text-to-speech controls" at bounding box center [304, 214] width 9 height 9
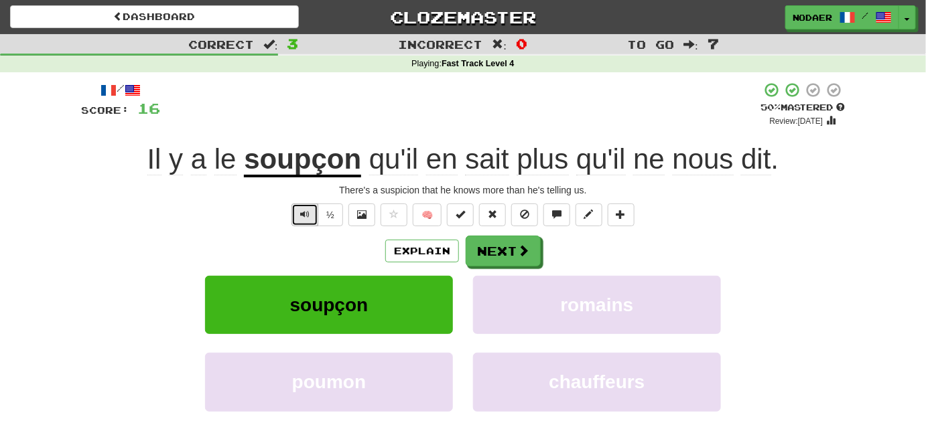
click at [303, 216] on span "Text-to-speech controls" at bounding box center [304, 214] width 9 height 9
click at [388, 216] on button at bounding box center [393, 215] width 27 height 23
click at [510, 259] on button "Next" at bounding box center [503, 251] width 75 height 31
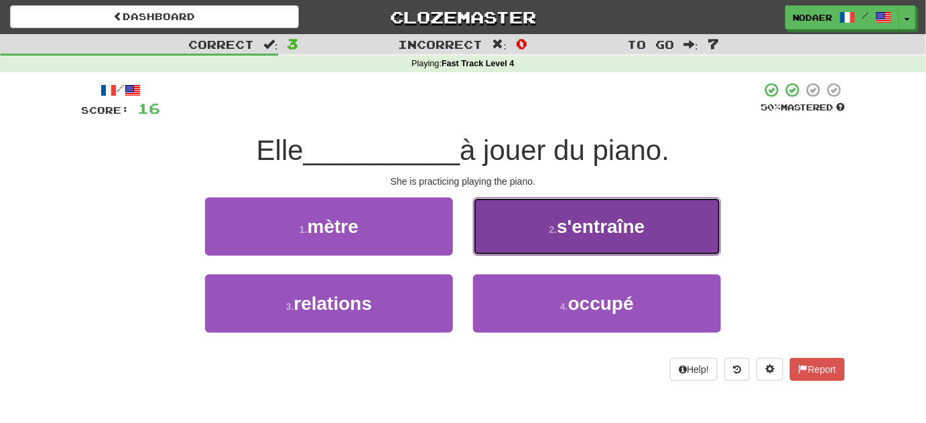
click at [625, 246] on button "2 . s'entraîne" at bounding box center [597, 227] width 248 height 58
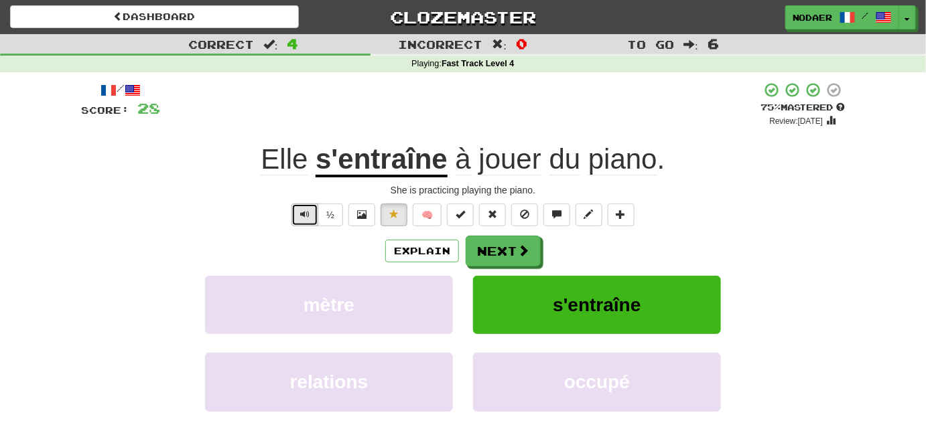
click at [299, 214] on button "Text-to-speech controls" at bounding box center [304, 215] width 27 height 23
click at [307, 212] on span "Text-to-speech controls" at bounding box center [304, 214] width 9 height 9
click at [305, 215] on span "Text-to-speech controls" at bounding box center [304, 214] width 9 height 9
click at [311, 216] on button "Text-to-speech controls" at bounding box center [304, 215] width 27 height 23
click at [301, 210] on span "Text-to-speech controls" at bounding box center [304, 214] width 9 height 9
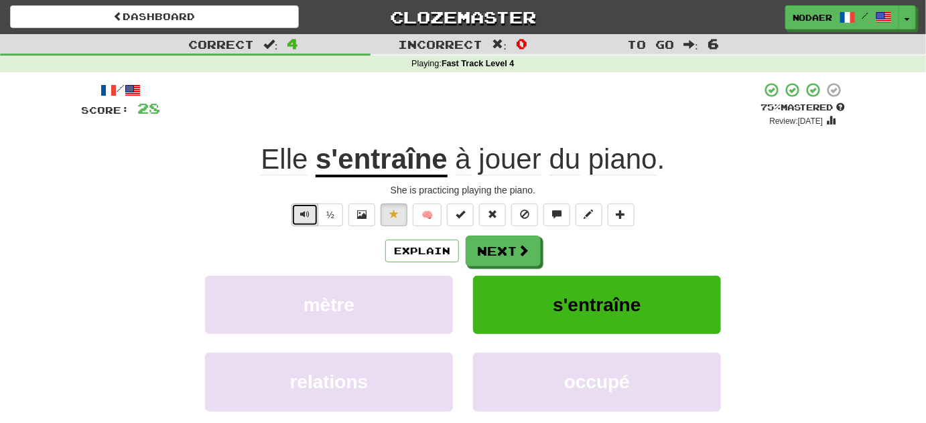
click at [305, 220] on button "Text-to-speech controls" at bounding box center [304, 215] width 27 height 23
click at [299, 208] on button "Text-to-speech controls" at bounding box center [304, 215] width 27 height 23
click at [308, 220] on button "Text-to-speech controls" at bounding box center [304, 215] width 27 height 23
click at [311, 208] on button "Text-to-speech controls" at bounding box center [304, 215] width 27 height 23
click at [303, 212] on span "Text-to-speech controls" at bounding box center [304, 214] width 9 height 9
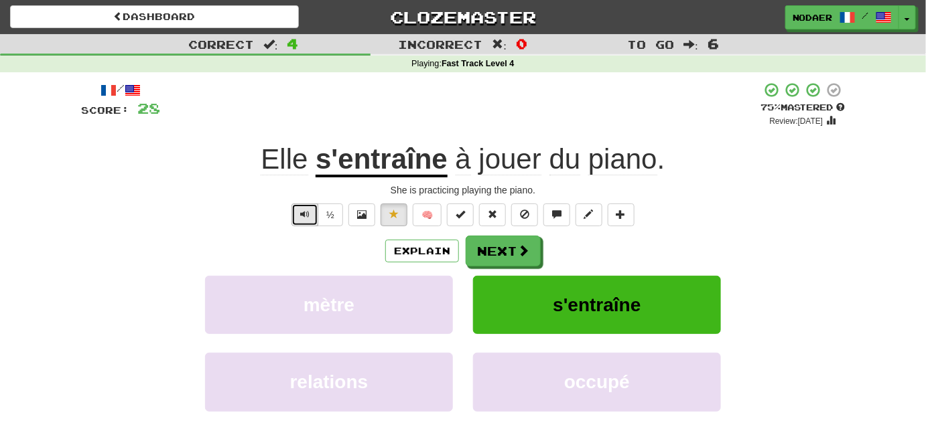
click at [301, 219] on button "Text-to-speech controls" at bounding box center [304, 215] width 27 height 23
click at [306, 217] on span "Text-to-speech controls" at bounding box center [304, 214] width 9 height 9
click at [302, 216] on span "Text-to-speech controls" at bounding box center [304, 214] width 9 height 9
click at [508, 240] on button "Next" at bounding box center [503, 251] width 75 height 31
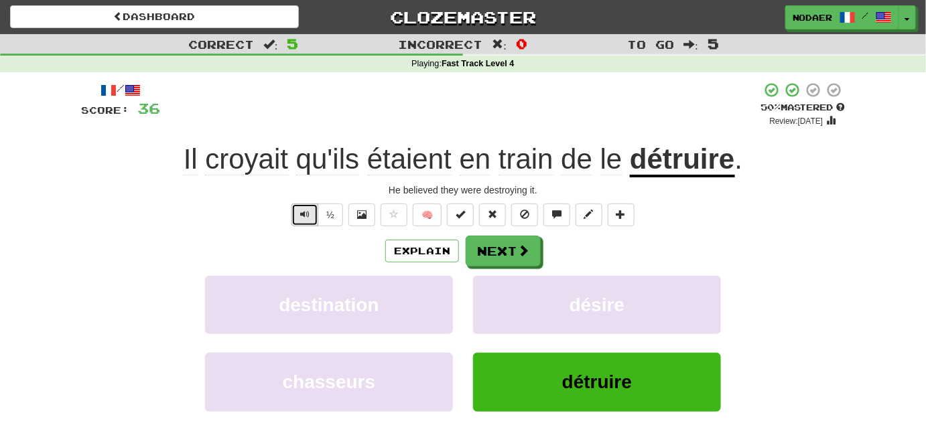
click at [298, 208] on button "Text-to-speech controls" at bounding box center [304, 215] width 27 height 23
click at [296, 224] on button "Text-to-speech controls" at bounding box center [304, 215] width 27 height 23
click at [300, 218] on button "Text-to-speech controls" at bounding box center [304, 215] width 27 height 23
click at [315, 208] on button "Text-to-speech controls" at bounding box center [304, 215] width 27 height 23
click at [312, 218] on button "Text-to-speech controls" at bounding box center [304, 215] width 27 height 23
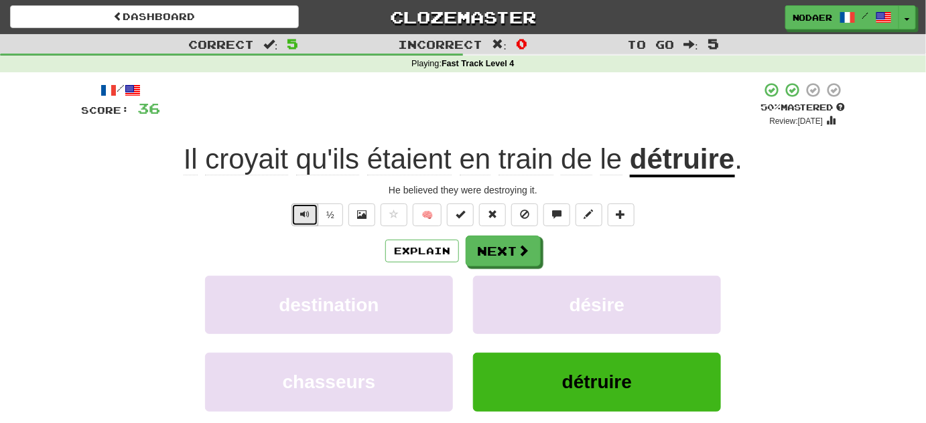
click at [314, 214] on button "Text-to-speech controls" at bounding box center [304, 215] width 27 height 23
click at [311, 224] on button "Text-to-speech controls" at bounding box center [304, 215] width 27 height 23
click at [309, 210] on span "Text-to-speech controls" at bounding box center [304, 214] width 9 height 9
click at [309, 218] on span "Text-to-speech controls" at bounding box center [304, 214] width 9 height 9
click at [298, 214] on button "Text-to-speech controls" at bounding box center [304, 215] width 27 height 23
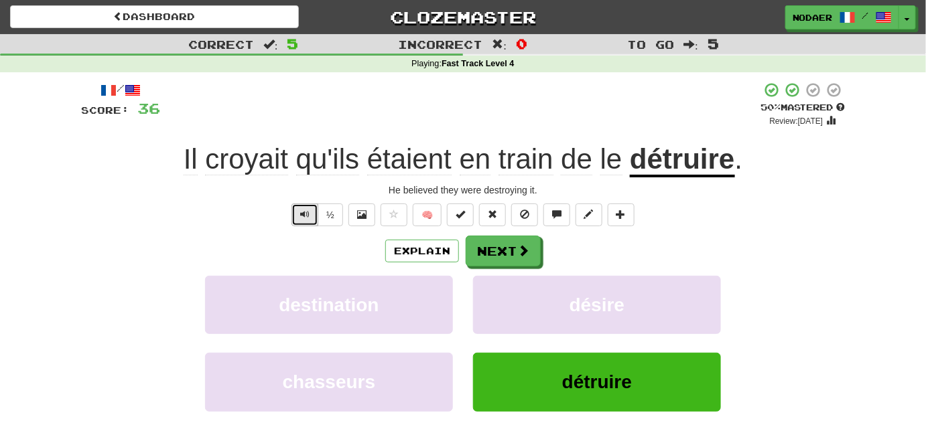
click at [298, 214] on button "Text-to-speech controls" at bounding box center [304, 215] width 27 height 23
click at [305, 220] on button "Text-to-speech controls" at bounding box center [304, 215] width 27 height 23
click at [301, 216] on span "Text-to-speech controls" at bounding box center [304, 214] width 9 height 9
click at [308, 217] on span "Text-to-speech controls" at bounding box center [304, 214] width 9 height 9
click at [297, 214] on button "Text-to-speech controls" at bounding box center [304, 215] width 27 height 23
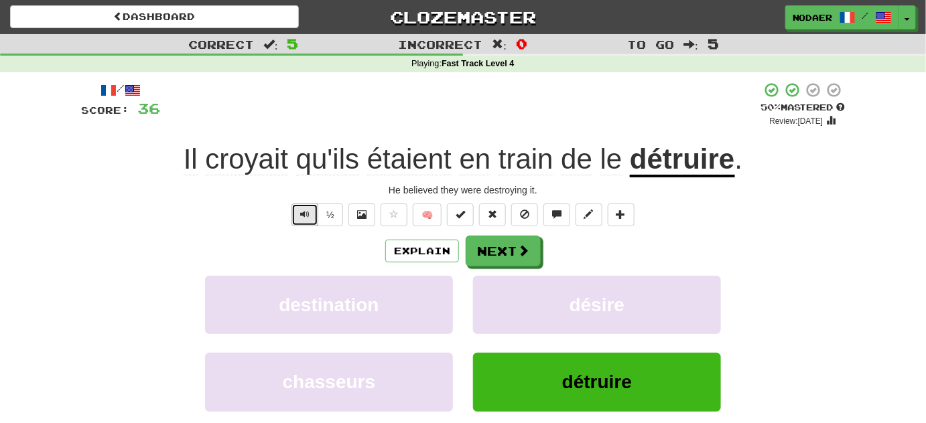
click at [308, 211] on span "Text-to-speech controls" at bounding box center [304, 214] width 9 height 9
click at [300, 216] on button "Text-to-speech controls" at bounding box center [304, 215] width 27 height 23
click at [304, 221] on button "Text-to-speech controls" at bounding box center [304, 215] width 27 height 23
click at [305, 216] on span "Text-to-speech controls" at bounding box center [304, 214] width 9 height 9
click at [303, 211] on span "Text-to-speech controls" at bounding box center [304, 214] width 9 height 9
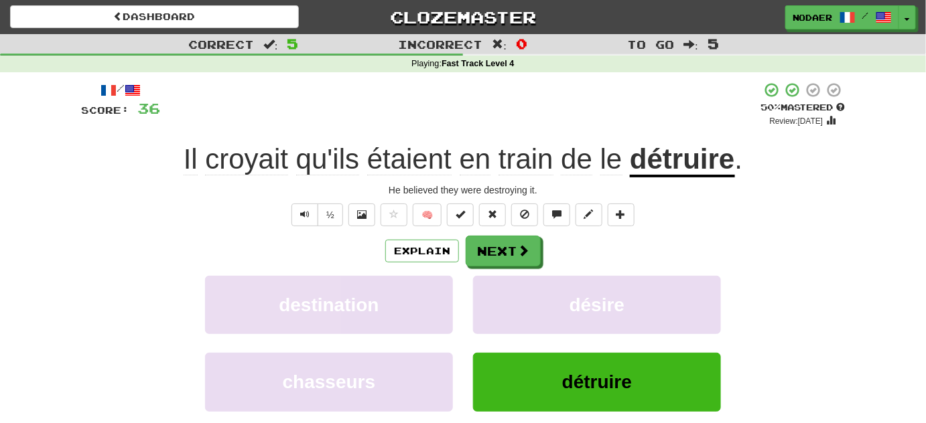
click at [268, 222] on div "½ 🧠" at bounding box center [463, 215] width 764 height 23
click at [309, 210] on span "Text-to-speech controls" at bounding box center [304, 214] width 9 height 9
click at [305, 210] on span "Text-to-speech controls" at bounding box center [304, 214] width 9 height 9
click at [312, 211] on button "Text-to-speech controls" at bounding box center [304, 215] width 27 height 23
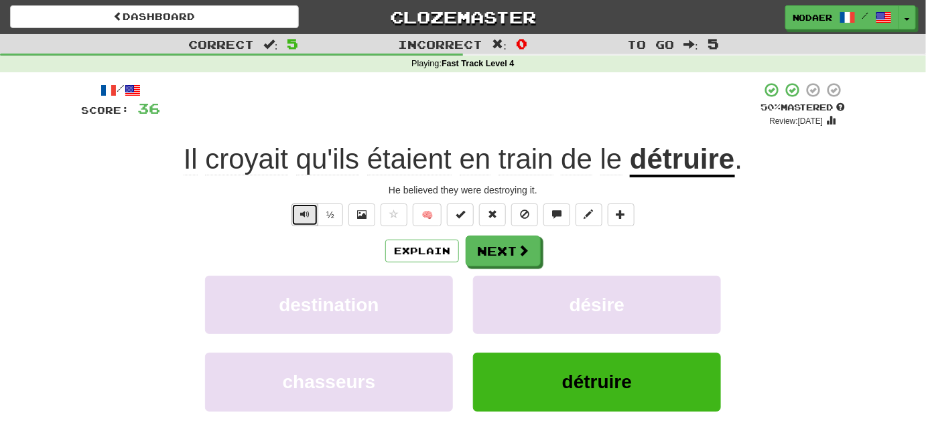
click at [307, 214] on span "Text-to-speech controls" at bounding box center [304, 214] width 9 height 9
click at [309, 218] on span "Text-to-speech controls" at bounding box center [304, 214] width 9 height 9
click at [313, 210] on button "Text-to-speech controls" at bounding box center [304, 215] width 27 height 23
click at [313, 217] on button "Text-to-speech controls" at bounding box center [304, 215] width 27 height 23
click at [312, 221] on button "Text-to-speech controls" at bounding box center [304, 215] width 27 height 23
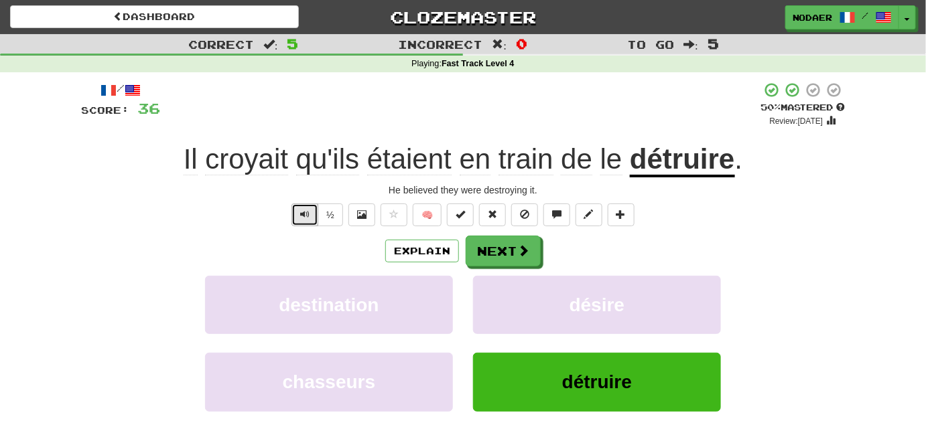
click at [307, 210] on span "Text-to-speech controls" at bounding box center [304, 214] width 9 height 9
click at [309, 211] on span "Text-to-speech controls" at bounding box center [304, 214] width 9 height 9
click at [309, 213] on span "Text-to-speech controls" at bounding box center [304, 214] width 9 height 9
click at [532, 259] on button "Next" at bounding box center [503, 251] width 75 height 31
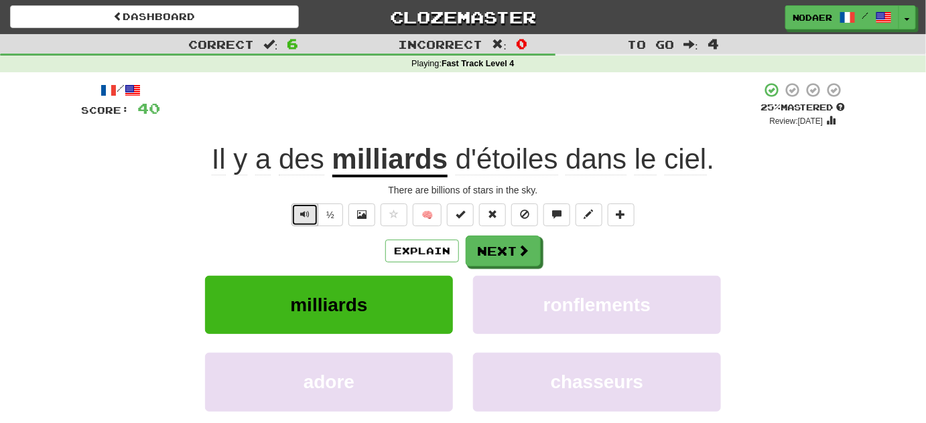
click at [307, 212] on span "Text-to-speech controls" at bounding box center [304, 214] width 9 height 9
click at [300, 210] on button "Text-to-speech controls" at bounding box center [304, 215] width 27 height 23
click at [316, 208] on button "Text-to-speech controls" at bounding box center [304, 215] width 27 height 23
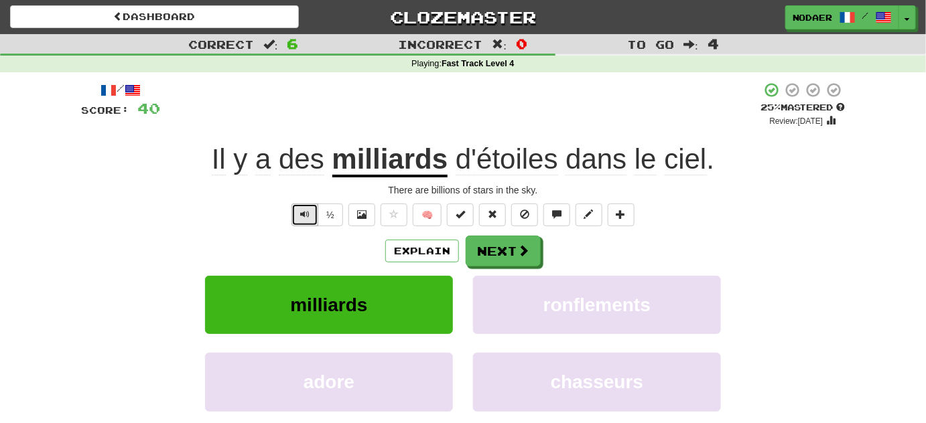
click at [309, 214] on span "Text-to-speech controls" at bounding box center [304, 214] width 9 height 9
click at [313, 213] on button "Text-to-speech controls" at bounding box center [304, 215] width 27 height 23
click at [309, 213] on span "Text-to-speech controls" at bounding box center [304, 214] width 9 height 9
click at [484, 250] on button "Next" at bounding box center [503, 251] width 75 height 31
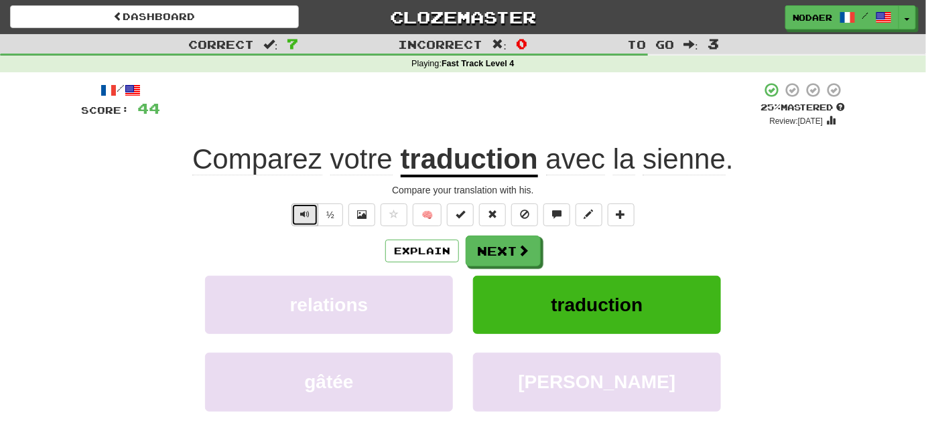
click at [309, 207] on button "Text-to-speech controls" at bounding box center [304, 215] width 27 height 23
drag, startPoint x: 311, startPoint y: 214, endPoint x: 306, endPoint y: 207, distance: 8.2
click at [309, 213] on span "Text-to-speech controls" at bounding box center [304, 214] width 9 height 9
click at [301, 221] on button "Text-to-speech controls" at bounding box center [304, 215] width 27 height 23
click at [309, 213] on span "Text-to-speech controls" at bounding box center [304, 214] width 9 height 9
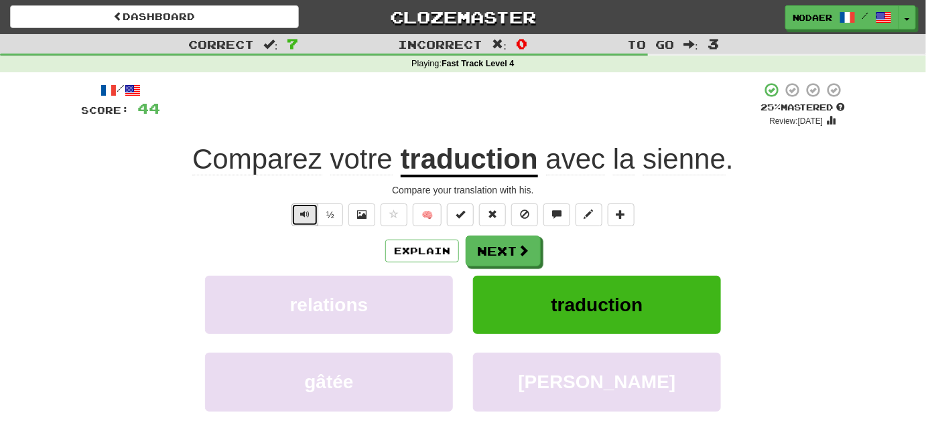
click at [300, 215] on button "Text-to-speech controls" at bounding box center [304, 215] width 27 height 23
click at [299, 220] on button "Text-to-speech controls" at bounding box center [304, 215] width 27 height 23
click at [302, 216] on span "Text-to-speech controls" at bounding box center [304, 214] width 9 height 9
click at [488, 248] on button "Next" at bounding box center [503, 251] width 75 height 31
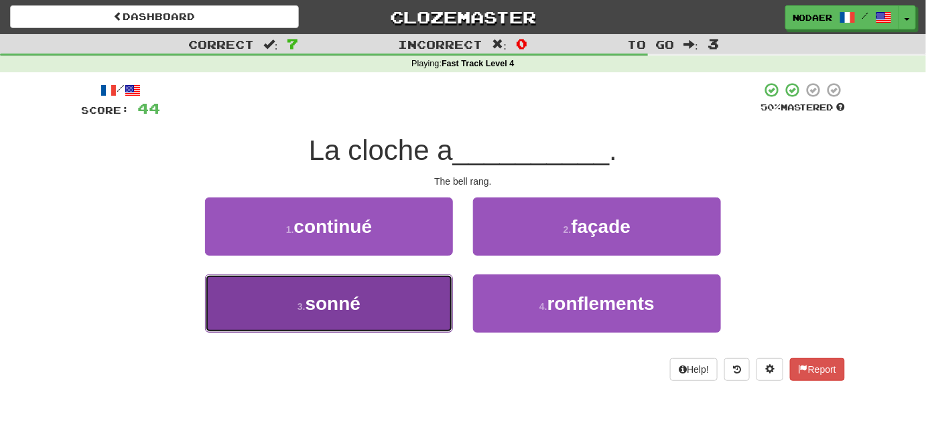
click at [362, 289] on button "3 . sonné" at bounding box center [329, 304] width 248 height 58
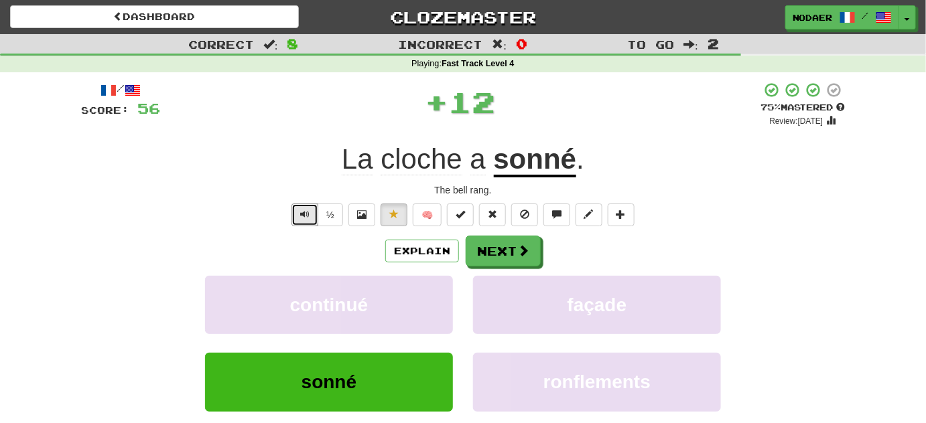
drag, startPoint x: 300, startPoint y: 214, endPoint x: 342, endPoint y: 242, distance: 50.7
click at [301, 214] on button "Text-to-speech controls" at bounding box center [304, 215] width 27 height 23
click at [472, 253] on button "Next" at bounding box center [503, 251] width 75 height 31
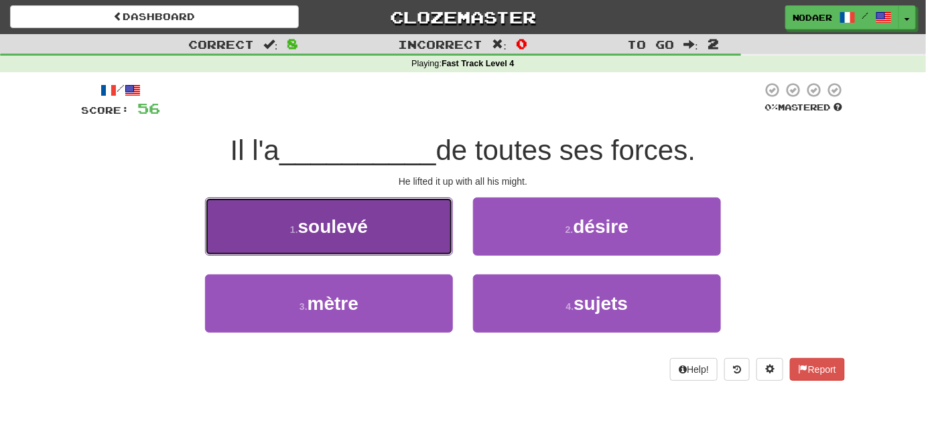
click at [418, 223] on button "1 . soulevé" at bounding box center [329, 227] width 248 height 58
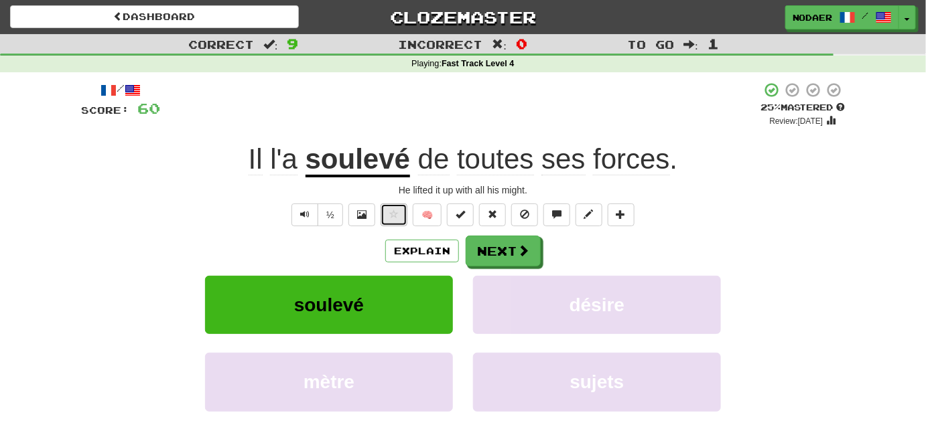
click at [394, 222] on button at bounding box center [393, 215] width 27 height 23
click at [305, 206] on button "Text-to-speech controls" at bounding box center [304, 215] width 27 height 23
click at [301, 217] on span "Text-to-speech controls" at bounding box center [304, 214] width 9 height 9
click at [300, 222] on button "Text-to-speech controls" at bounding box center [304, 215] width 27 height 23
click at [314, 208] on button "Text-to-speech controls" at bounding box center [304, 215] width 27 height 23
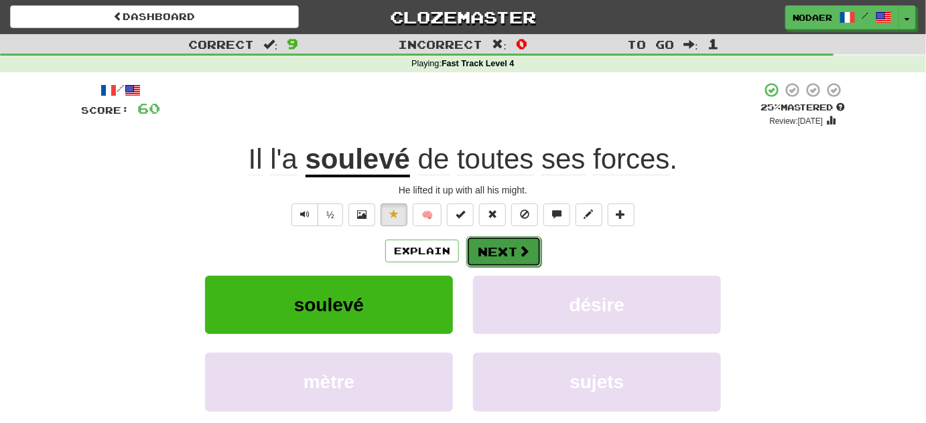
click at [478, 240] on button "Next" at bounding box center [503, 251] width 75 height 31
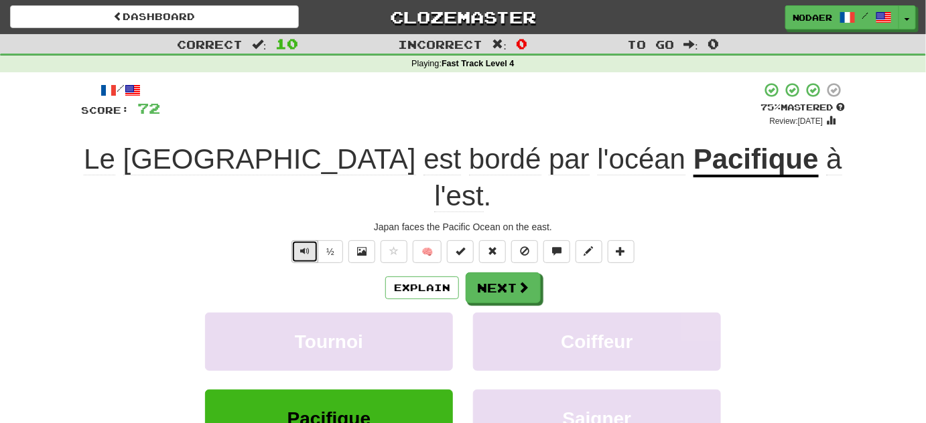
click at [303, 246] on span "Text-to-speech controls" at bounding box center [304, 250] width 9 height 9
click at [293, 240] on button "Text-to-speech controls" at bounding box center [304, 251] width 27 height 23
click at [295, 240] on button "Text-to-speech controls" at bounding box center [304, 251] width 27 height 23
click at [303, 246] on span "Text-to-speech controls" at bounding box center [304, 250] width 9 height 9
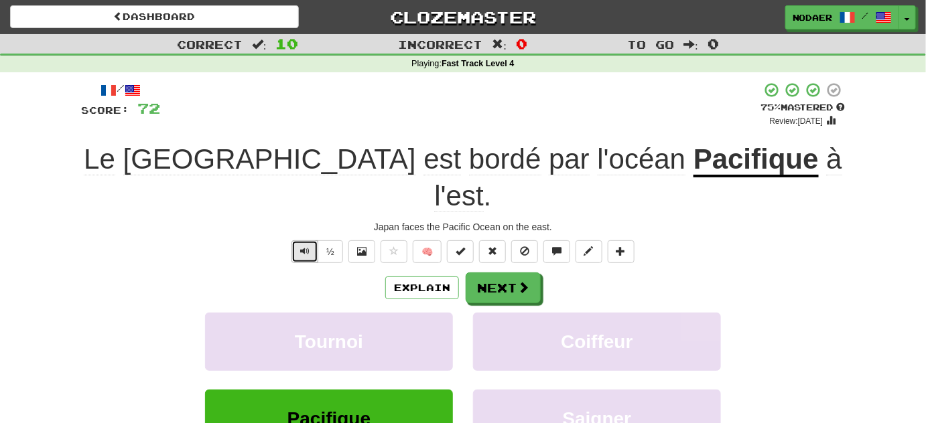
click at [303, 246] on span "Text-to-speech controls" at bounding box center [304, 250] width 9 height 9
click at [305, 246] on span "Text-to-speech controls" at bounding box center [304, 250] width 9 height 9
click at [303, 240] on button "Text-to-speech controls" at bounding box center [304, 251] width 27 height 23
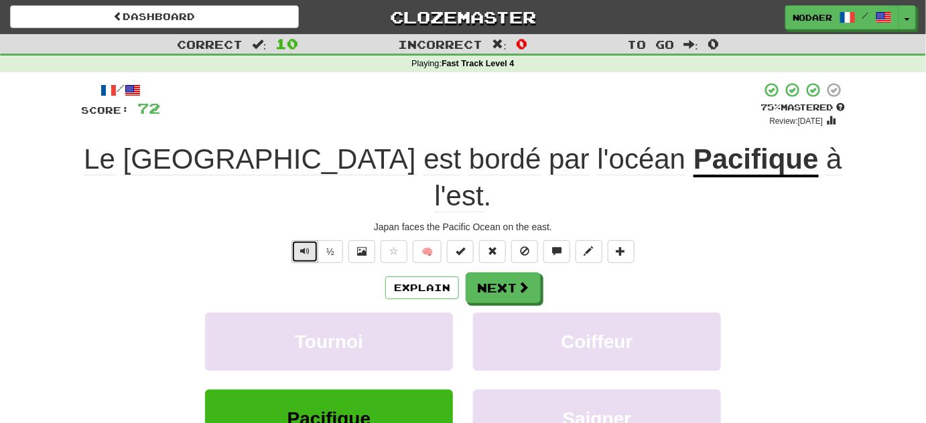
click at [301, 240] on button "Text-to-speech controls" at bounding box center [304, 251] width 27 height 23
click at [297, 240] on button "Text-to-speech controls" at bounding box center [304, 251] width 27 height 23
click at [309, 228] on div "/ Score: 72 + 12 75 % Mastered Review: 2025-10-16 Le Japon est bordé par l'océa…" at bounding box center [463, 299] width 764 height 435
click at [311, 240] on button "Text-to-speech controls" at bounding box center [304, 251] width 27 height 23
click at [307, 246] on span "Text-to-speech controls" at bounding box center [304, 250] width 9 height 9
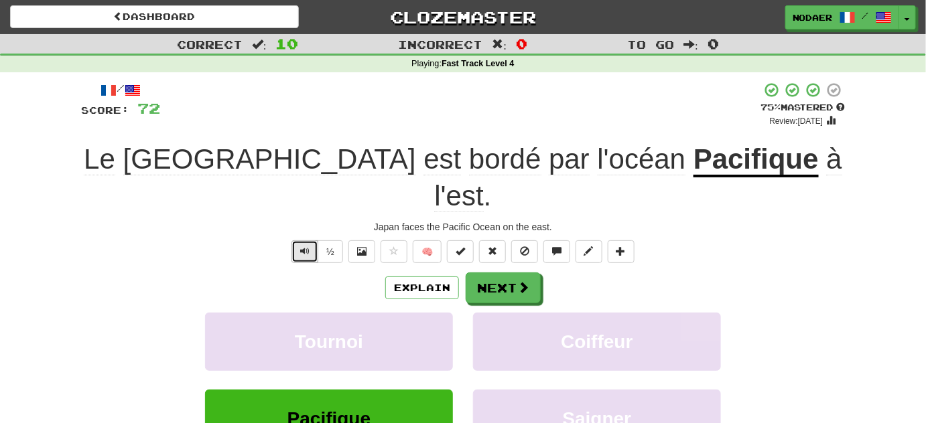
click at [304, 240] on button "Text-to-speech controls" at bounding box center [304, 251] width 27 height 23
click at [309, 246] on span "Text-to-speech controls" at bounding box center [304, 250] width 9 height 9
click at [312, 240] on button "Text-to-speech controls" at bounding box center [304, 251] width 27 height 23
click at [311, 240] on button "Text-to-speech controls" at bounding box center [304, 251] width 27 height 23
click at [312, 240] on button "Text-to-speech controls" at bounding box center [304, 251] width 27 height 23
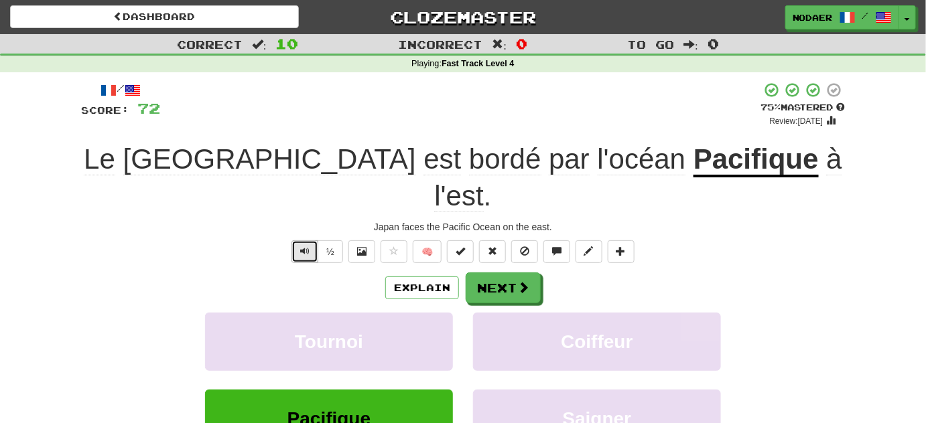
click at [314, 240] on button "Text-to-speech controls" at bounding box center [304, 251] width 27 height 23
click at [312, 240] on button "Text-to-speech controls" at bounding box center [304, 251] width 27 height 23
click at [315, 240] on button "Text-to-speech controls" at bounding box center [304, 251] width 27 height 23
click at [316, 240] on button "Text-to-speech controls" at bounding box center [304, 251] width 27 height 23
click at [303, 225] on div "/ Score: 72 + 12 75 % Mastered Review: 2025-10-16 Le Japon est bordé par l'océa…" at bounding box center [463, 299] width 764 height 435
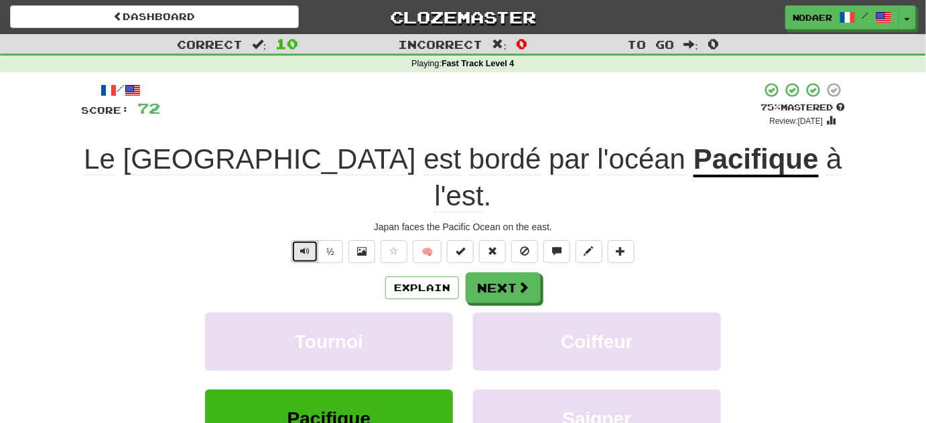
click at [311, 240] on button "Text-to-speech controls" at bounding box center [304, 251] width 27 height 23
click at [314, 240] on button "Text-to-speech controls" at bounding box center [304, 251] width 27 height 23
click at [316, 240] on button "Text-to-speech controls" at bounding box center [304, 251] width 27 height 23
click at [303, 246] on span "Text-to-speech controls" at bounding box center [304, 250] width 9 height 9
click at [309, 246] on span "Text-to-speech controls" at bounding box center [304, 250] width 9 height 9
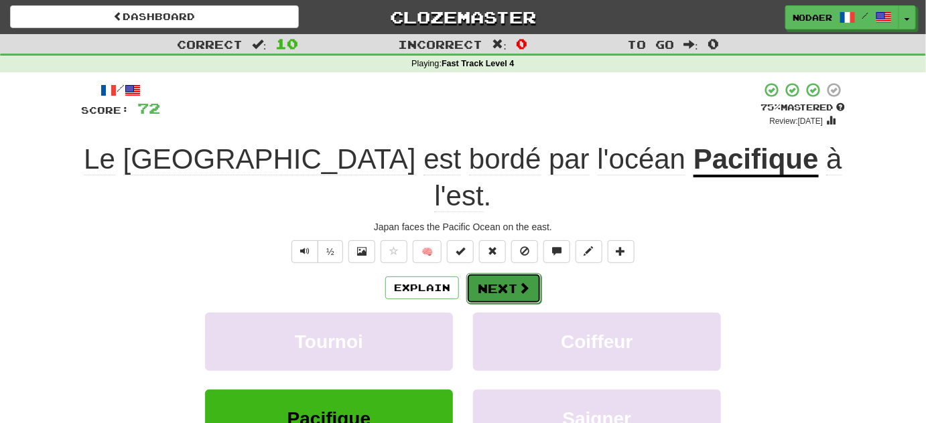
click at [491, 273] on button "Next" at bounding box center [503, 288] width 75 height 31
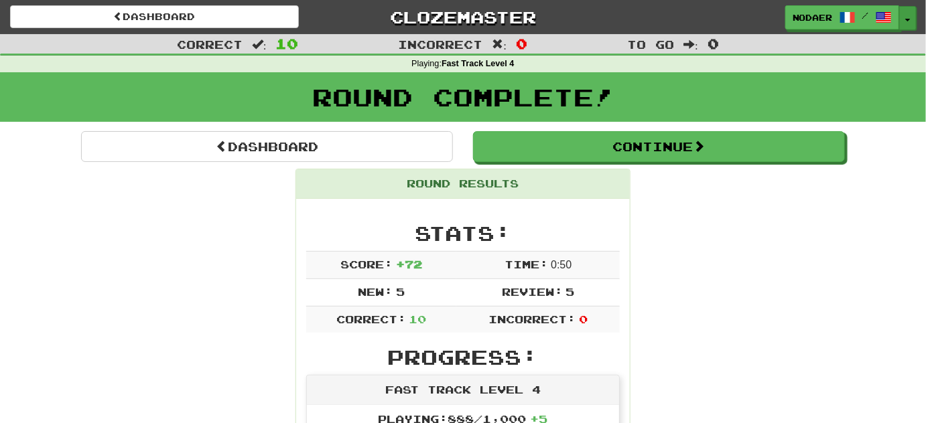
click at [901, 17] on button "Toggle Dropdown" at bounding box center [907, 18] width 17 height 24
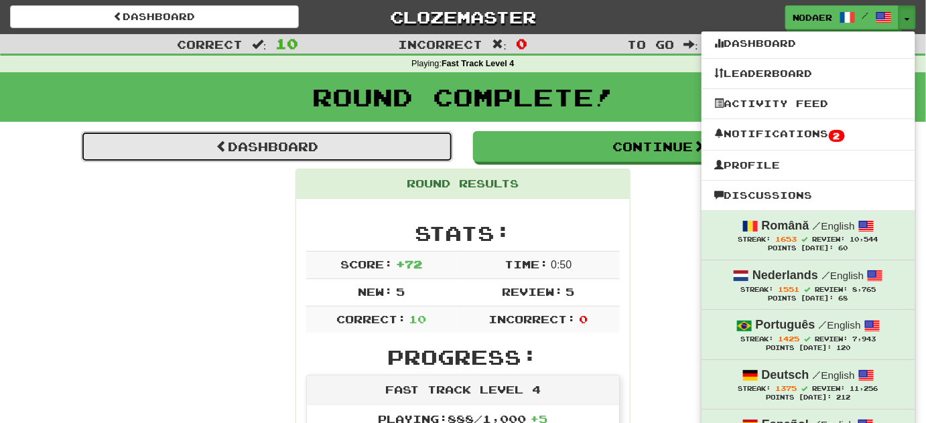
click at [248, 141] on link "Dashboard" at bounding box center [267, 146] width 372 height 31
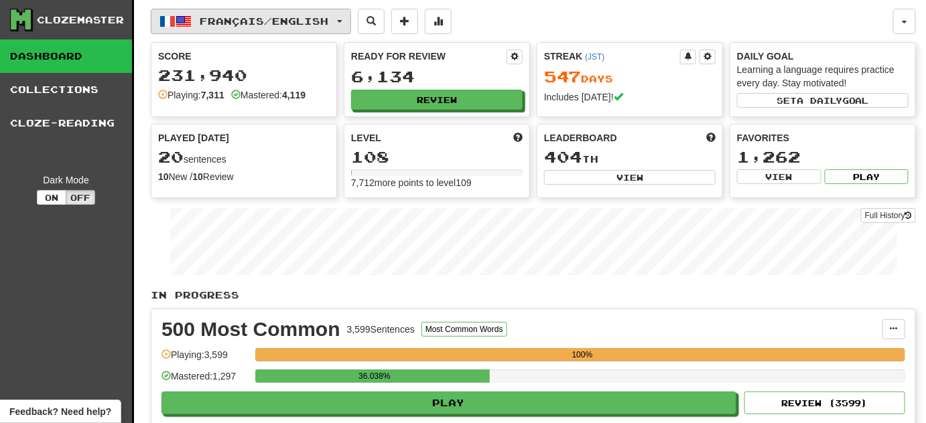
click at [329, 24] on span "Français / English" at bounding box center [264, 20] width 129 height 11
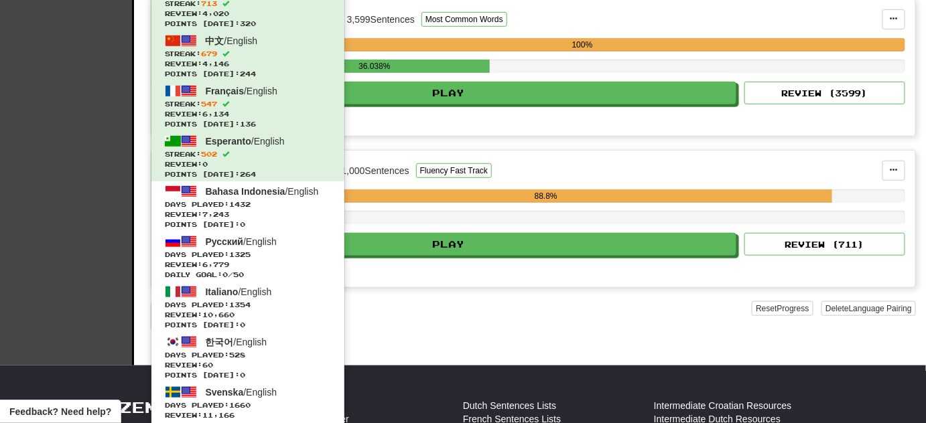
scroll to position [365, 0]
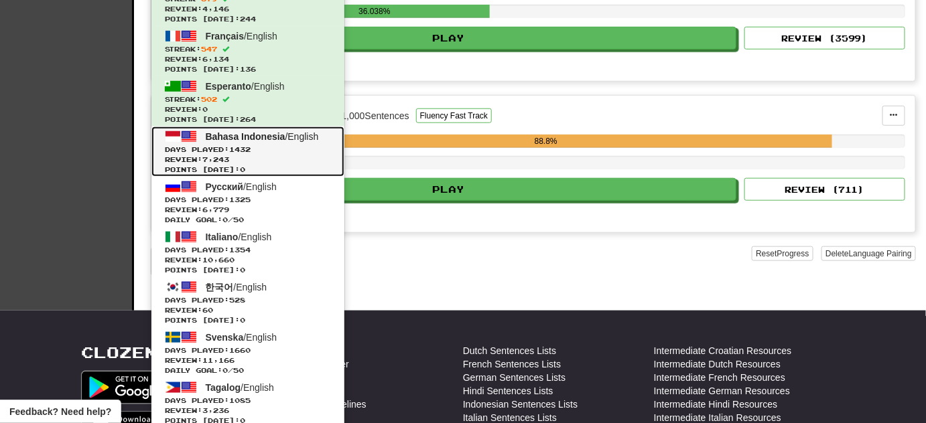
click at [313, 162] on span "Review: 7,243" at bounding box center [248, 160] width 166 height 10
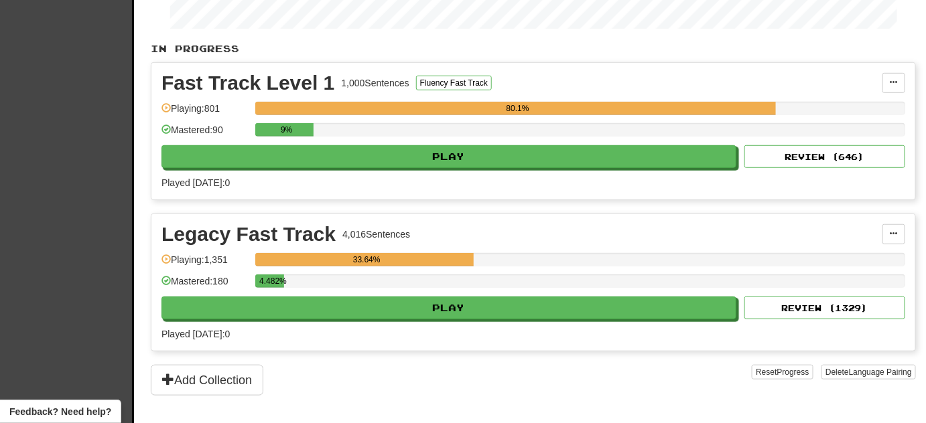
scroll to position [243, 0]
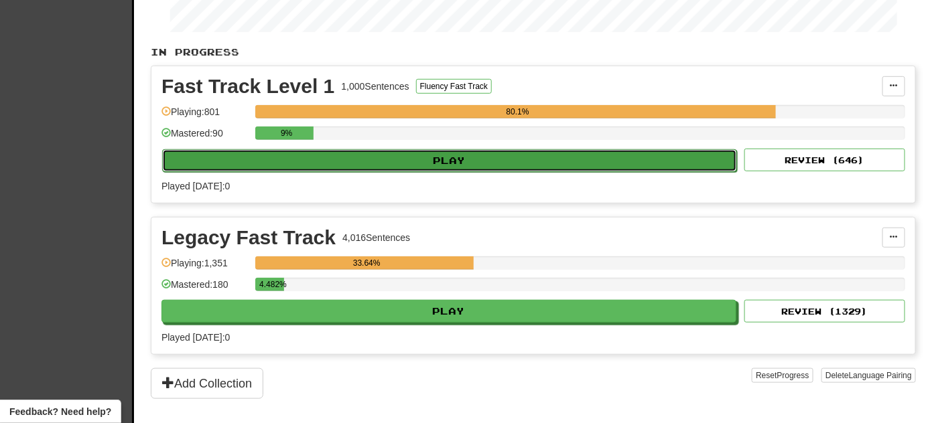
click at [406, 155] on button "Play" at bounding box center [449, 160] width 575 height 23
select select "**"
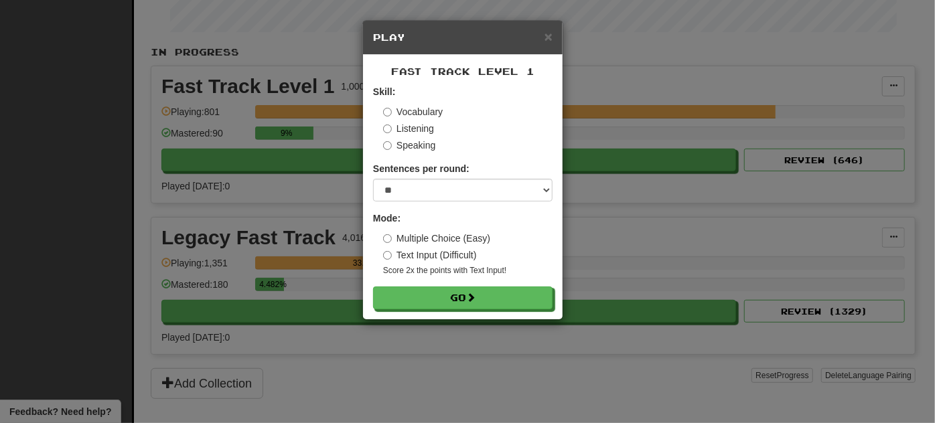
click at [545, 369] on div "× Play Fast Track Level 1 Skill: Vocabulary Listening Speaking Sentences per ro…" at bounding box center [467, 211] width 935 height 423
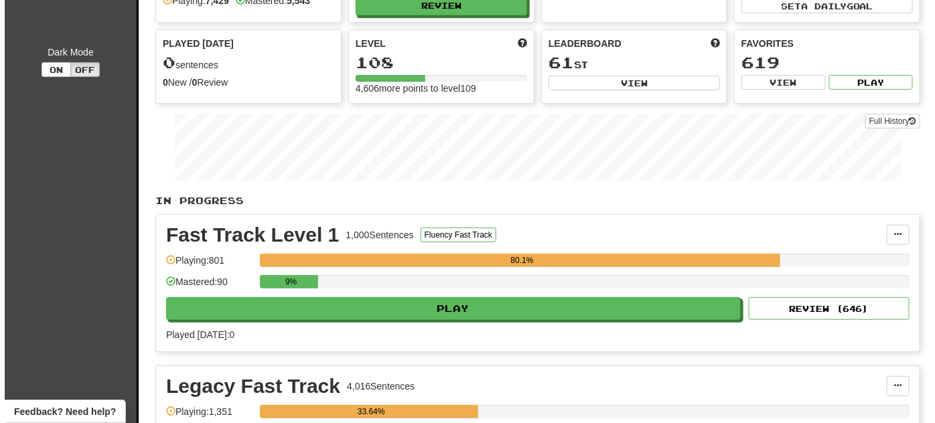
scroll to position [121, 0]
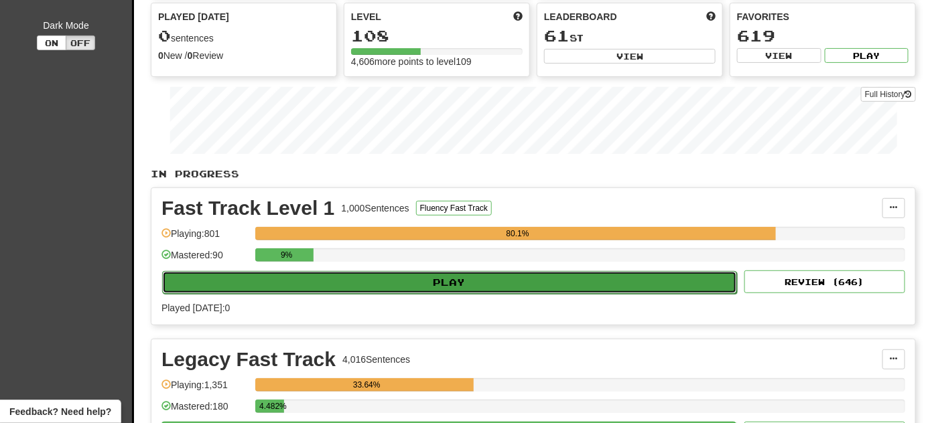
click at [392, 282] on button "Play" at bounding box center [449, 282] width 575 height 23
select select "**"
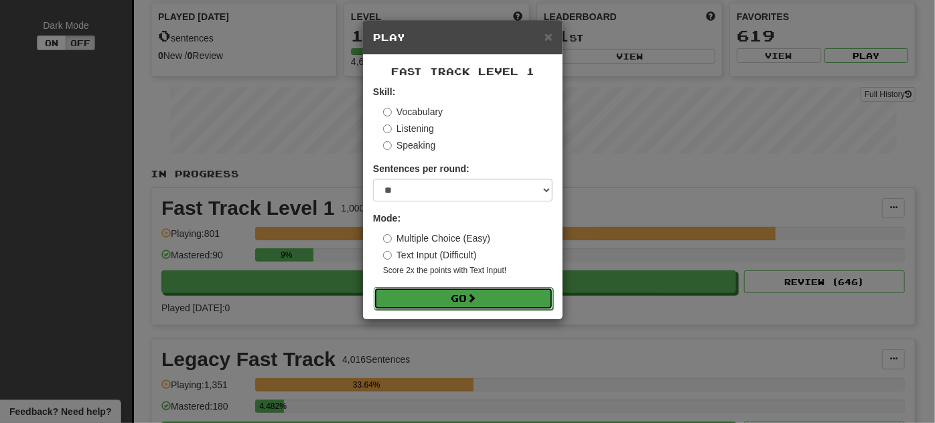
click at [399, 301] on button "Go" at bounding box center [463, 298] width 179 height 23
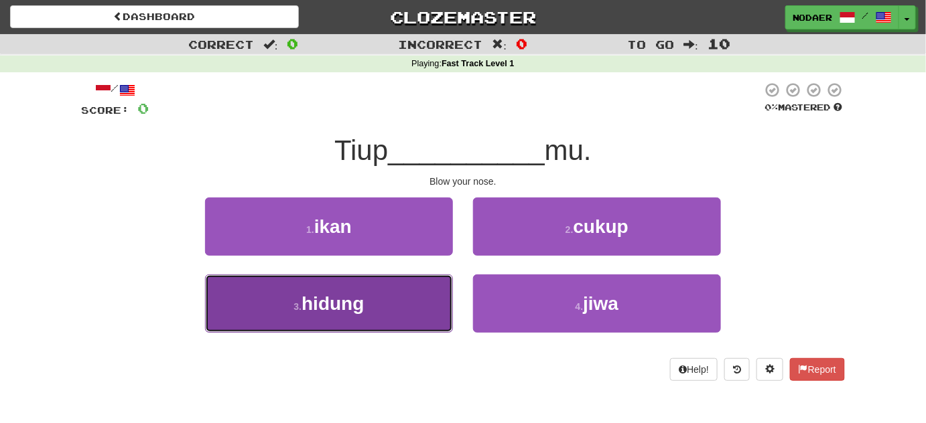
click at [390, 323] on button "3 . hidung" at bounding box center [329, 304] width 248 height 58
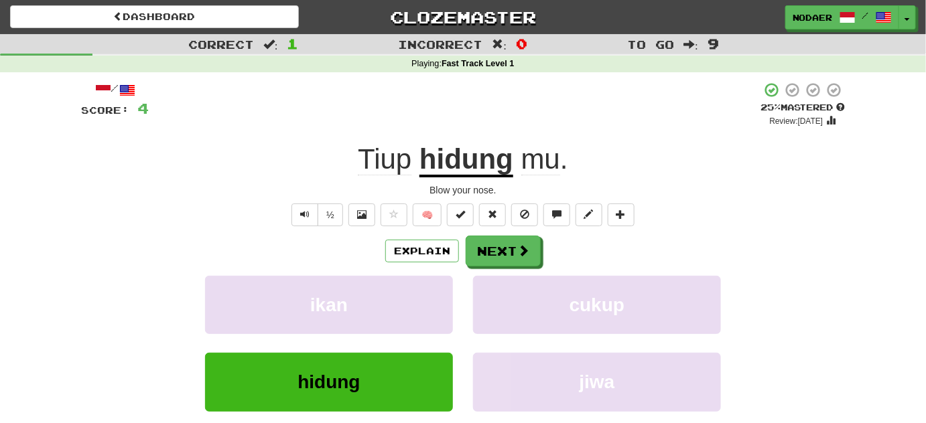
click at [277, 208] on div "½ 🧠" at bounding box center [463, 215] width 764 height 23
click at [295, 221] on button "Text-to-speech controls" at bounding box center [304, 215] width 27 height 23
click at [306, 212] on span "Text-to-speech controls" at bounding box center [304, 214] width 9 height 9
click at [309, 217] on span "Text-to-speech controls" at bounding box center [304, 214] width 9 height 9
click at [307, 204] on button "Text-to-speech controls" at bounding box center [304, 215] width 27 height 23
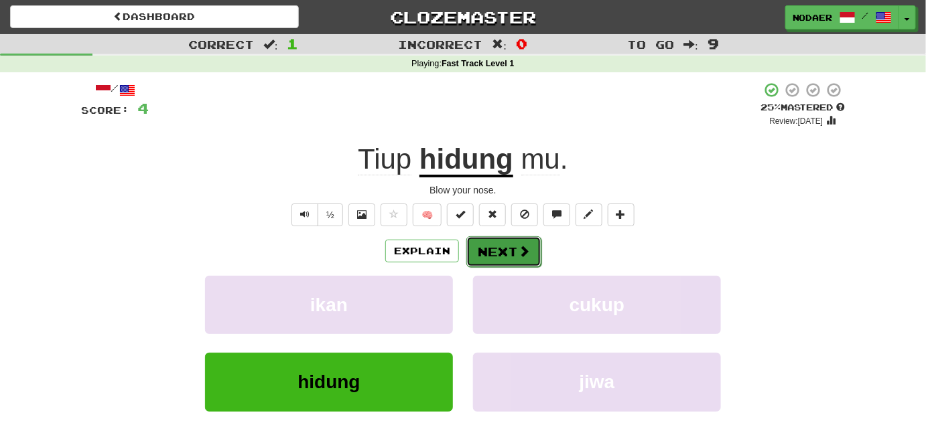
click at [496, 242] on button "Next" at bounding box center [503, 251] width 75 height 31
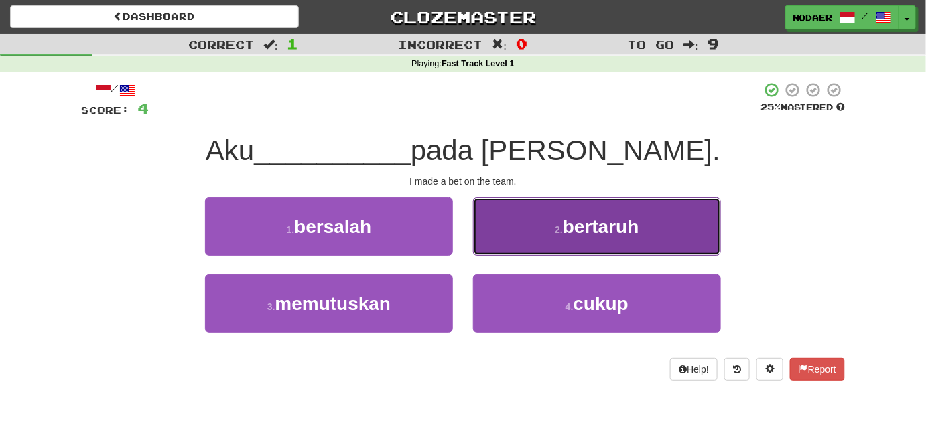
click at [608, 224] on span "bertaruh" at bounding box center [601, 226] width 76 height 21
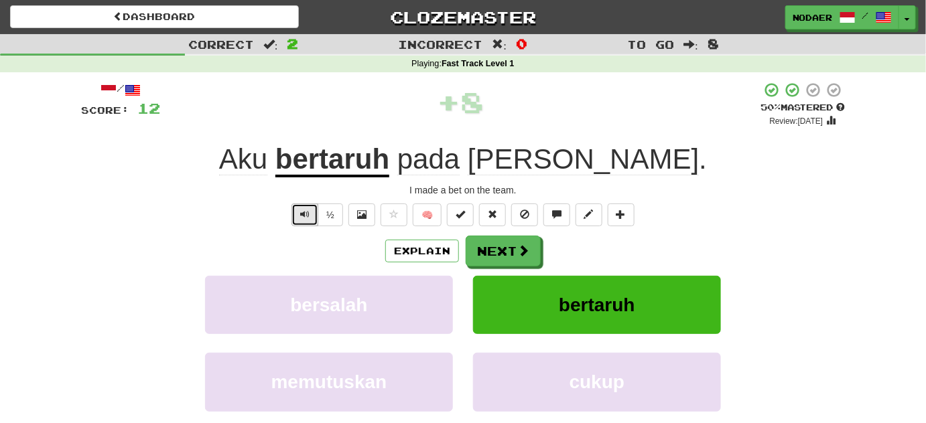
click at [300, 218] on button "Text-to-speech controls" at bounding box center [304, 215] width 27 height 23
click at [300, 219] on button "Text-to-speech controls" at bounding box center [304, 215] width 27 height 23
click at [389, 146] on u "bertaruh" at bounding box center [332, 160] width 114 height 34
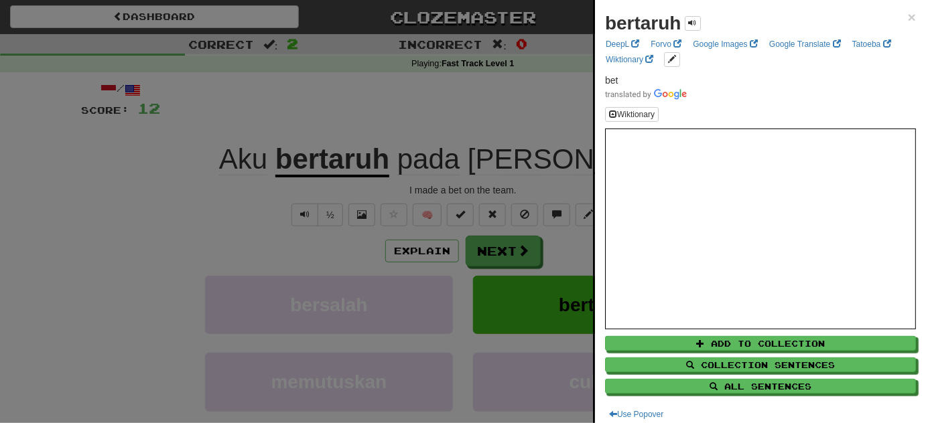
click at [281, 206] on div at bounding box center [463, 211] width 926 height 423
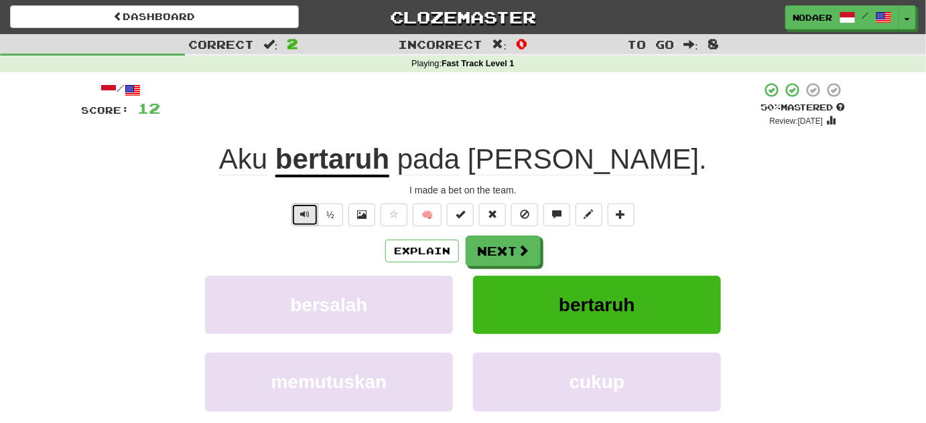
click at [295, 219] on button "Text-to-speech controls" at bounding box center [304, 215] width 27 height 23
click at [389, 167] on u "bertaruh" at bounding box center [332, 160] width 114 height 34
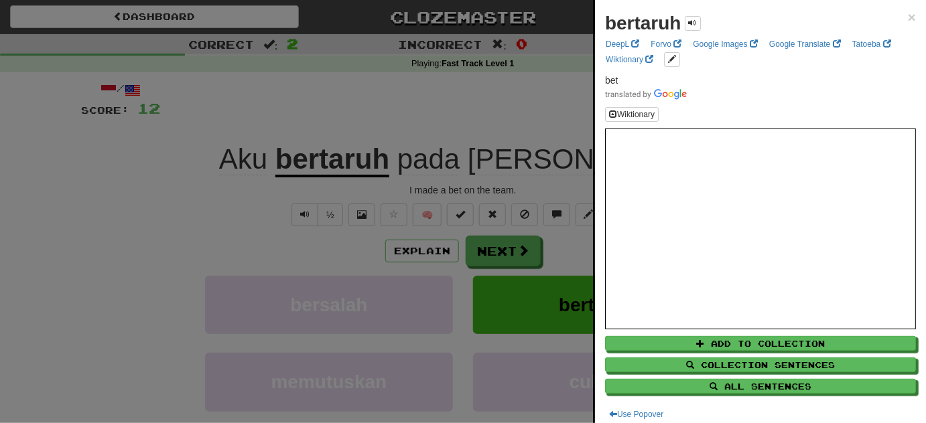
click at [458, 122] on div at bounding box center [463, 211] width 926 height 423
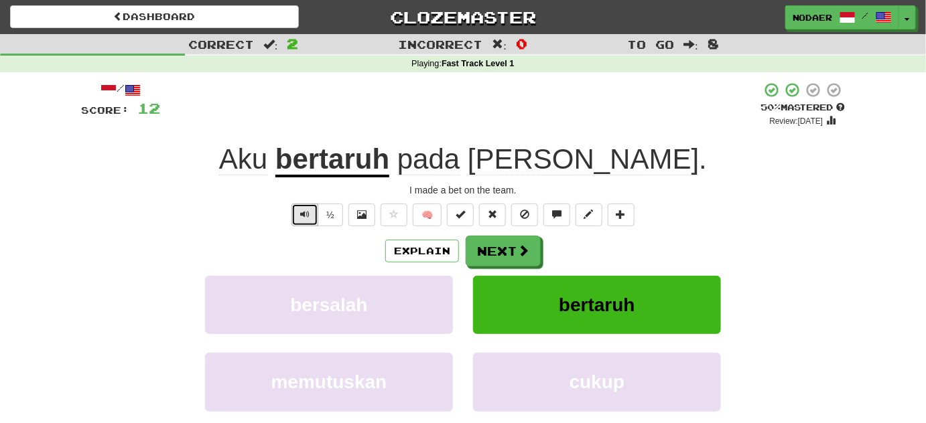
click at [309, 214] on span "Text-to-speech controls" at bounding box center [304, 214] width 9 height 9
click at [389, 148] on u "bertaruh" at bounding box center [332, 160] width 114 height 34
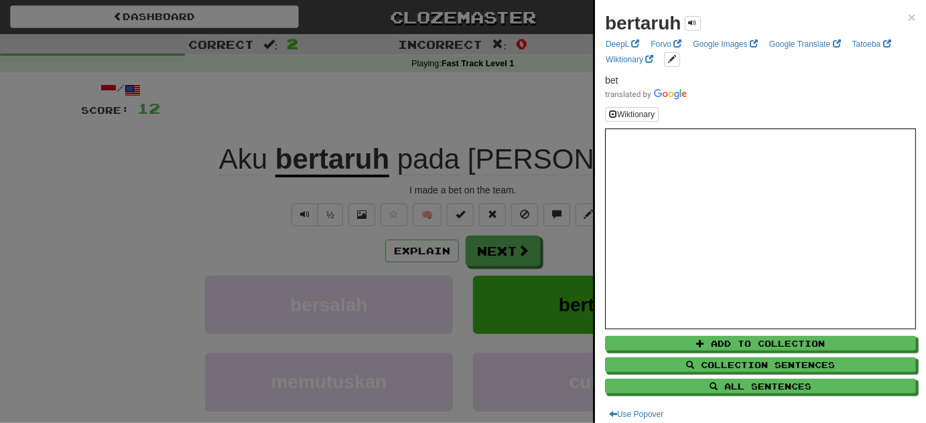
click at [437, 122] on div at bounding box center [463, 211] width 926 height 423
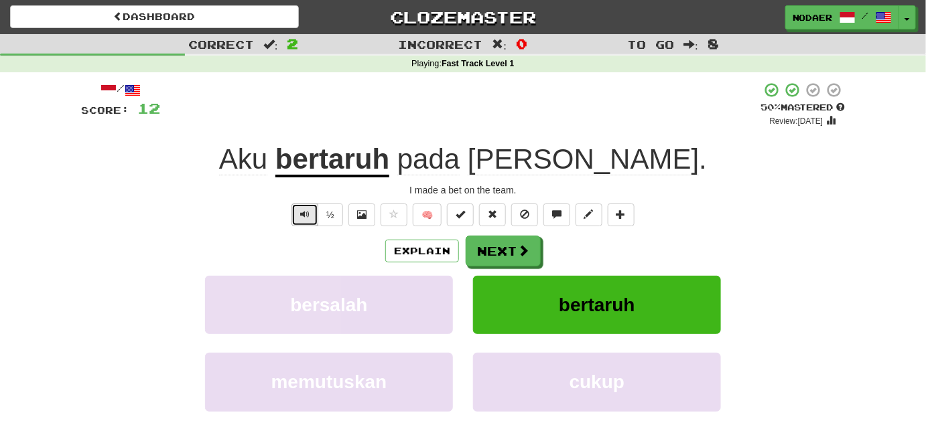
click at [303, 213] on span "Text-to-speech controls" at bounding box center [304, 214] width 9 height 9
click at [386, 211] on button at bounding box center [393, 215] width 27 height 23
click at [510, 257] on button "Next" at bounding box center [503, 251] width 75 height 31
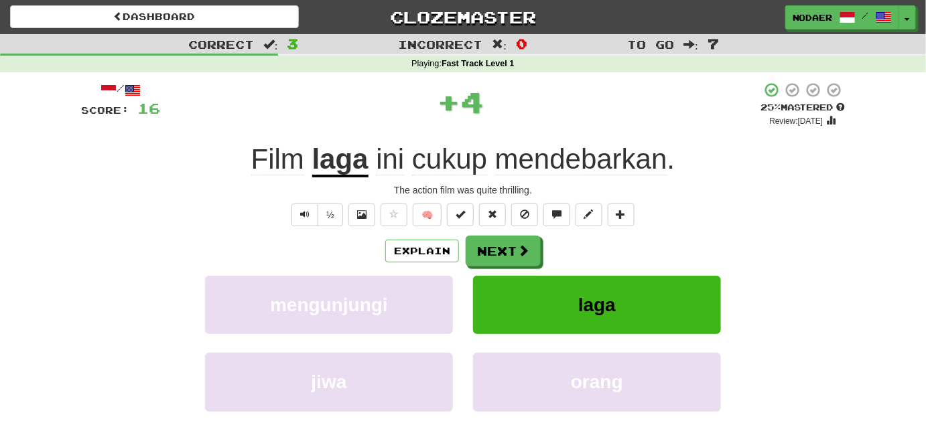
click at [347, 171] on u "laga" at bounding box center [340, 160] width 56 height 34
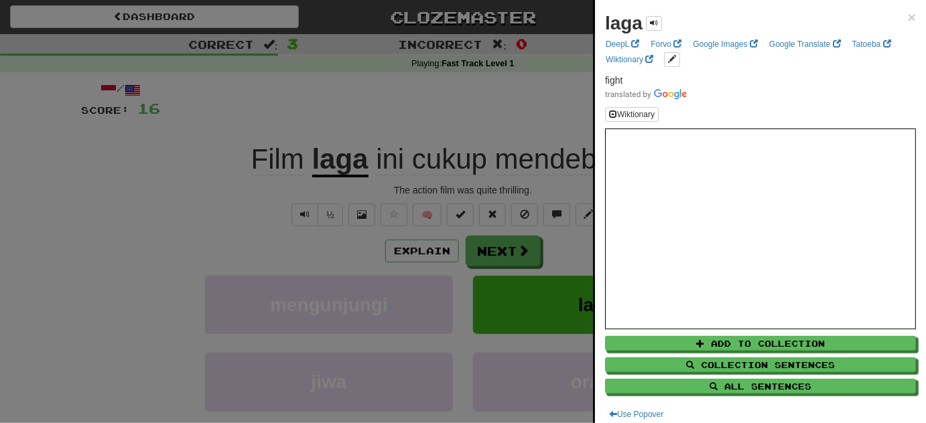
click at [208, 214] on div at bounding box center [463, 211] width 926 height 423
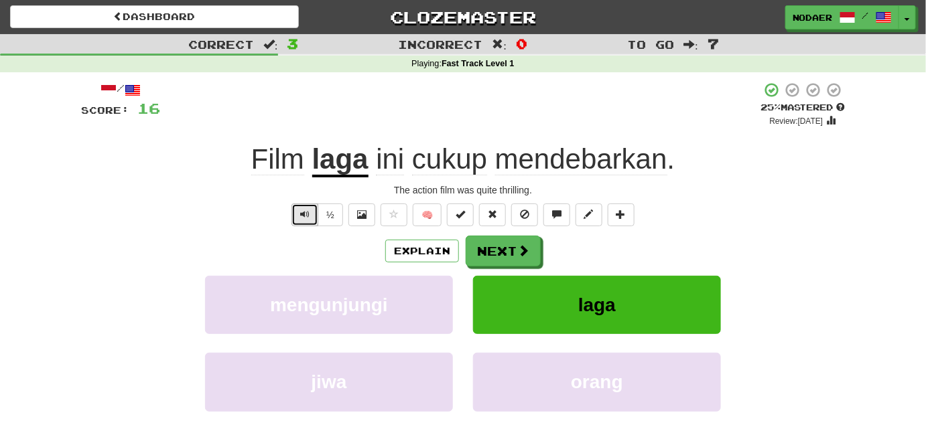
click at [301, 207] on button "Text-to-speech controls" at bounding box center [304, 215] width 27 height 23
click at [301, 216] on span "Text-to-speech controls" at bounding box center [304, 214] width 9 height 9
click at [608, 163] on span "mendebarkan" at bounding box center [581, 159] width 172 height 32
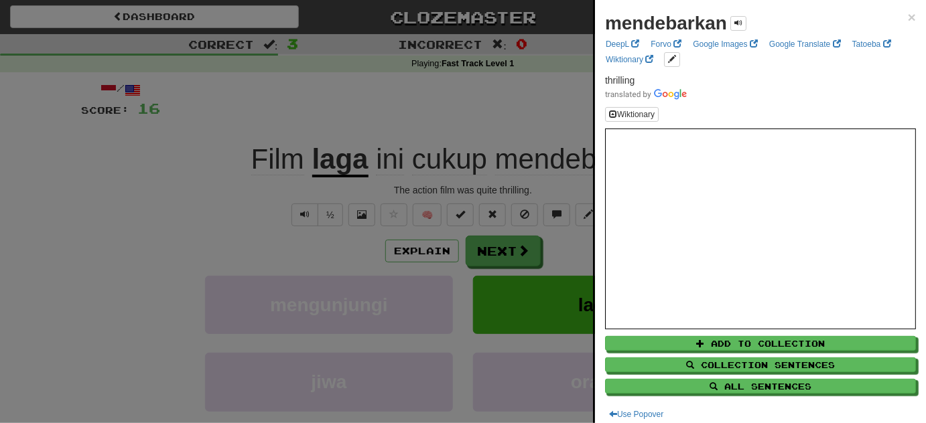
click at [232, 237] on div at bounding box center [463, 211] width 926 height 423
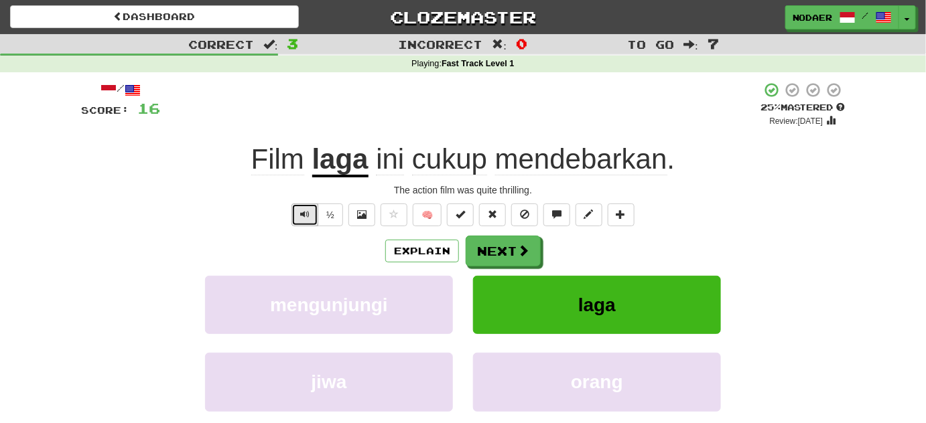
click at [302, 214] on span "Text-to-speech controls" at bounding box center [304, 214] width 9 height 9
click at [302, 212] on span "Text-to-speech controls" at bounding box center [304, 214] width 9 height 9
click at [542, 171] on span "mendebarkan" at bounding box center [581, 159] width 172 height 32
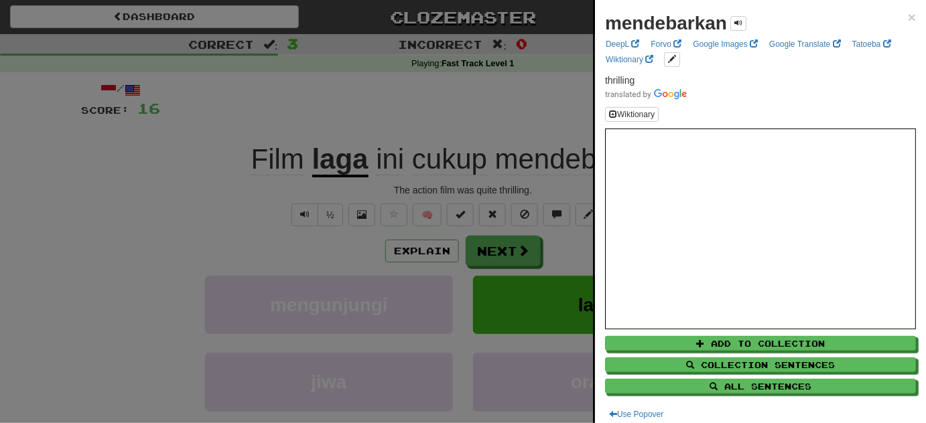
click at [264, 219] on div at bounding box center [463, 211] width 926 height 423
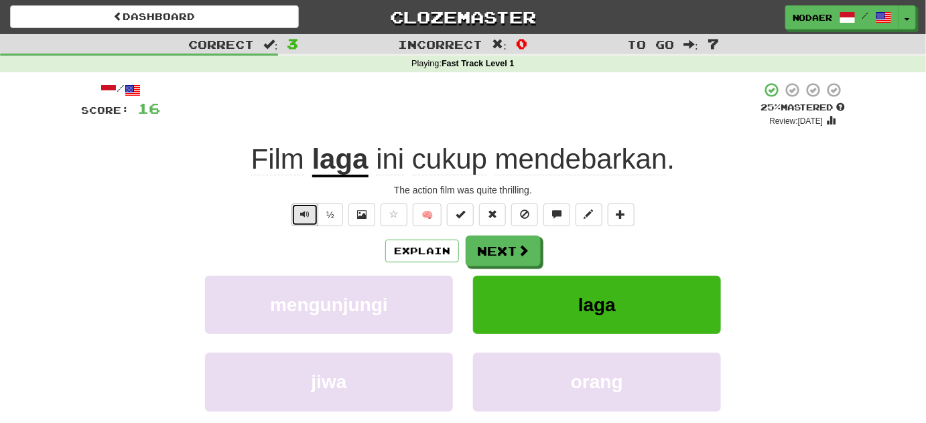
click at [303, 210] on span "Text-to-speech controls" at bounding box center [304, 214] width 9 height 9
click at [301, 211] on span "Text-to-speech controls" at bounding box center [304, 214] width 9 height 9
click at [311, 206] on button "Text-to-speech controls" at bounding box center [304, 215] width 27 height 23
click at [555, 169] on span "mendebarkan" at bounding box center [581, 159] width 172 height 32
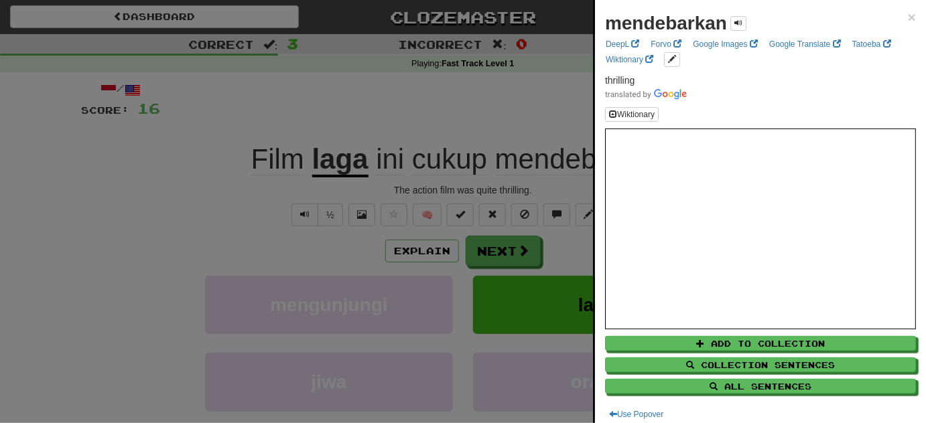
click at [268, 219] on div at bounding box center [463, 211] width 926 height 423
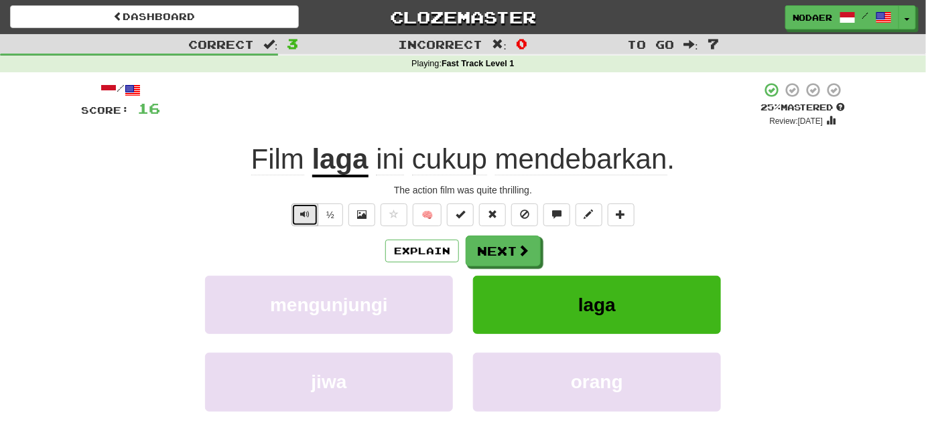
click at [307, 212] on span "Text-to-speech controls" at bounding box center [304, 214] width 9 height 9
click at [309, 210] on span "Text-to-speech controls" at bounding box center [304, 214] width 9 height 9
click at [611, 162] on span "mendebarkan" at bounding box center [581, 159] width 172 height 32
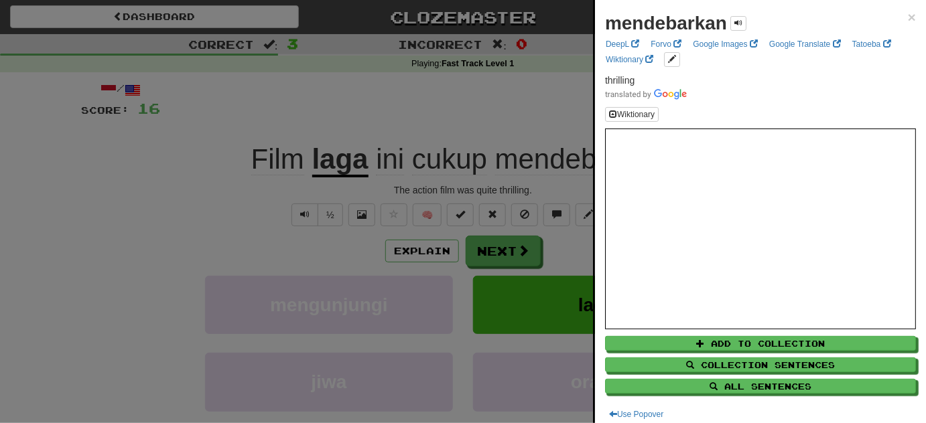
click at [372, 78] on div at bounding box center [463, 211] width 926 height 423
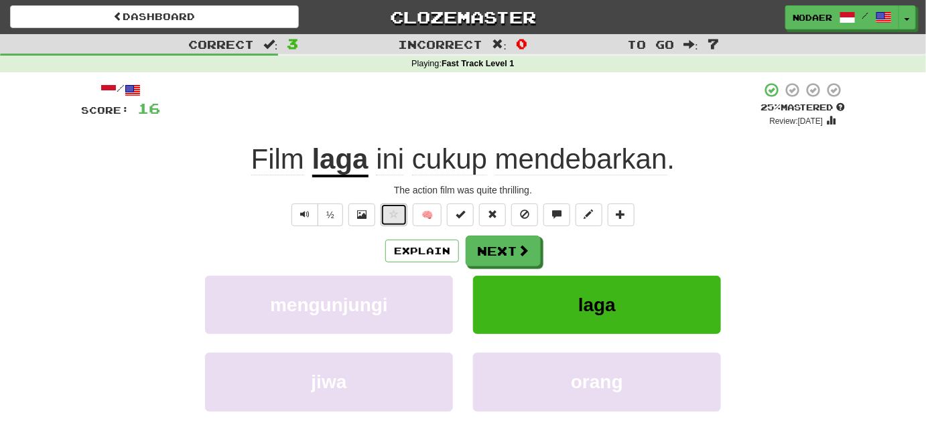
click at [402, 224] on button at bounding box center [393, 215] width 27 height 23
click at [518, 251] on span at bounding box center [524, 251] width 12 height 12
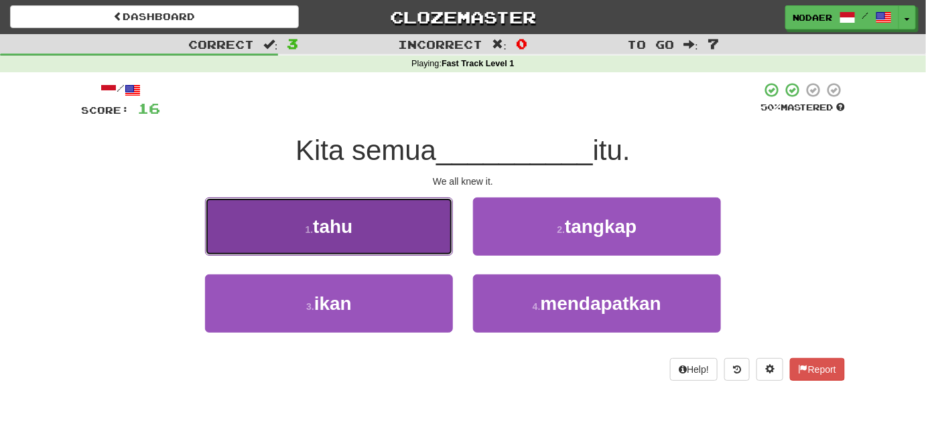
click at [380, 219] on button "1 . tahu" at bounding box center [329, 227] width 248 height 58
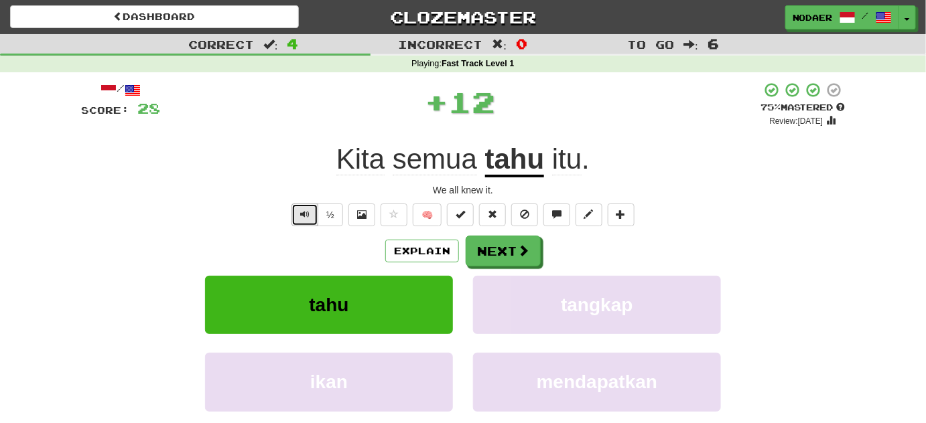
click at [301, 219] on span "Text-to-speech controls" at bounding box center [304, 214] width 9 height 9
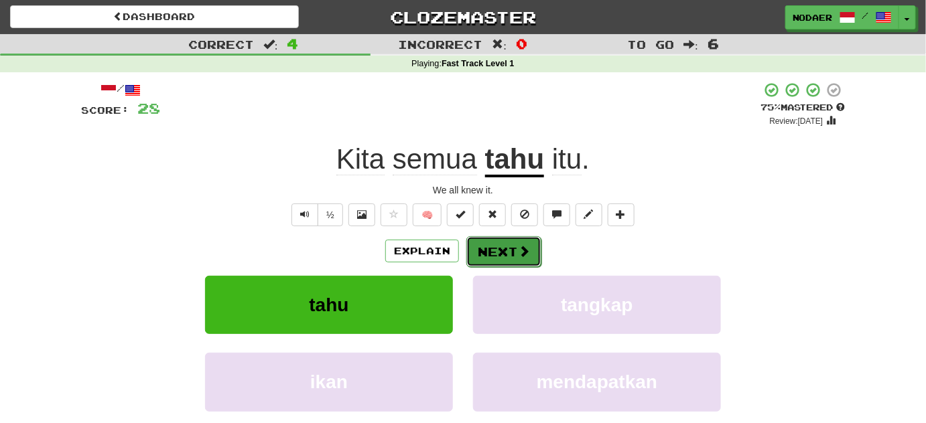
click at [510, 249] on button "Next" at bounding box center [503, 251] width 75 height 31
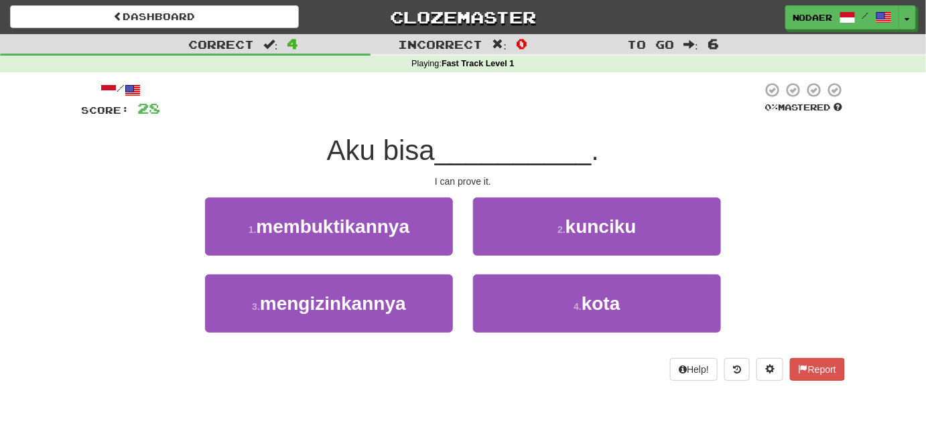
click at [438, 152] on span "__________" at bounding box center [513, 150] width 157 height 31
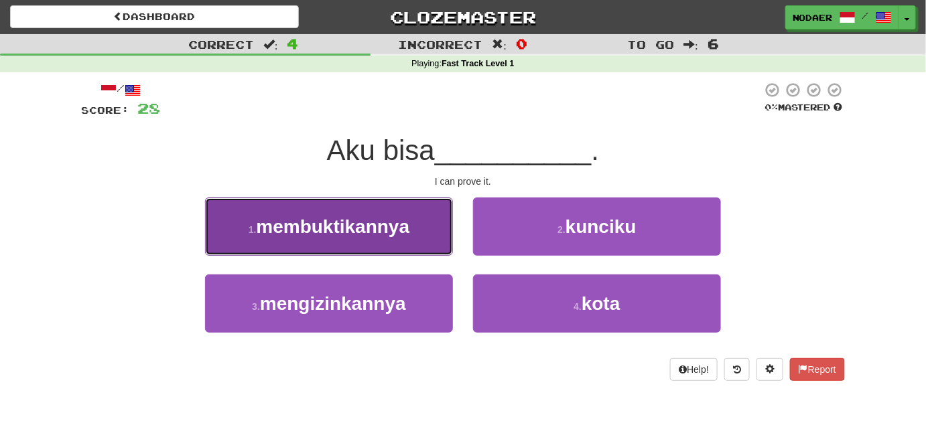
click at [328, 232] on span "membuktikannya" at bounding box center [332, 226] width 153 height 21
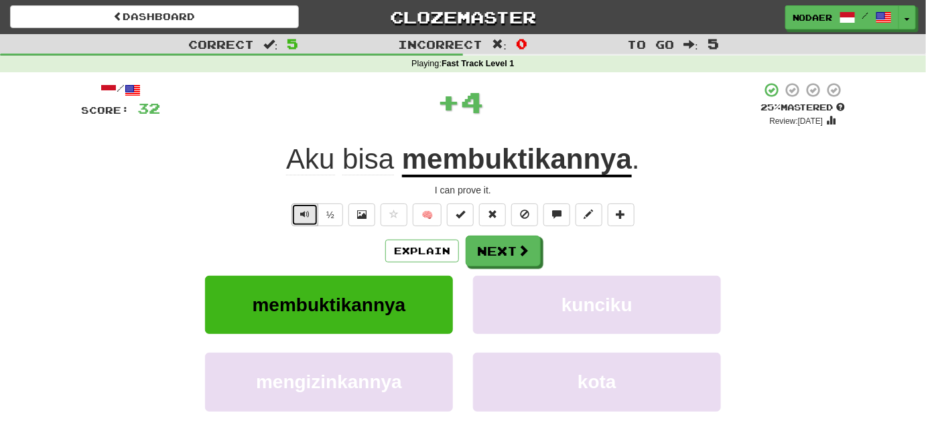
click at [311, 220] on button "Text-to-speech controls" at bounding box center [304, 215] width 27 height 23
click at [311, 204] on button "Text-to-speech controls" at bounding box center [304, 215] width 27 height 23
click at [311, 216] on button "Text-to-speech controls" at bounding box center [304, 215] width 27 height 23
click at [307, 216] on span "Text-to-speech controls" at bounding box center [304, 214] width 9 height 9
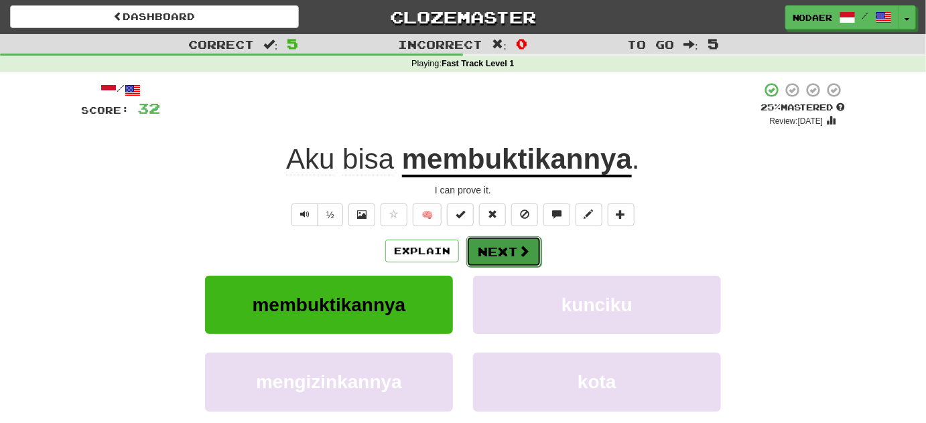
click at [496, 242] on button "Next" at bounding box center [503, 251] width 75 height 31
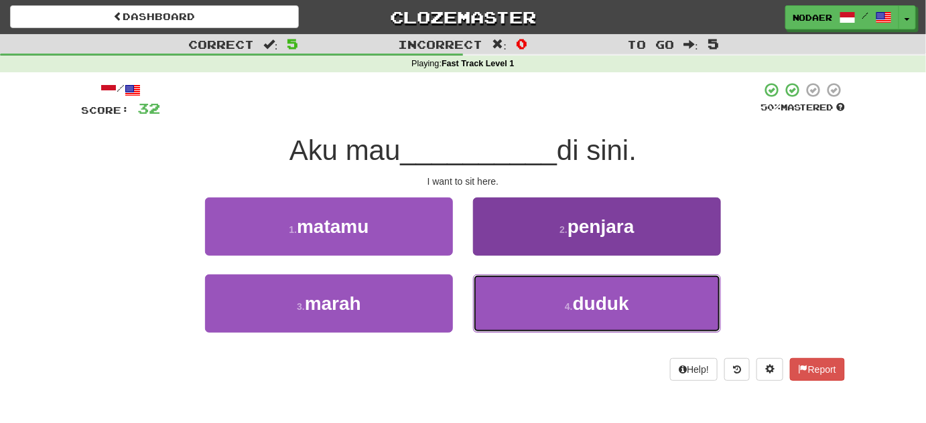
click at [663, 319] on button "4 . duduk" at bounding box center [597, 304] width 248 height 58
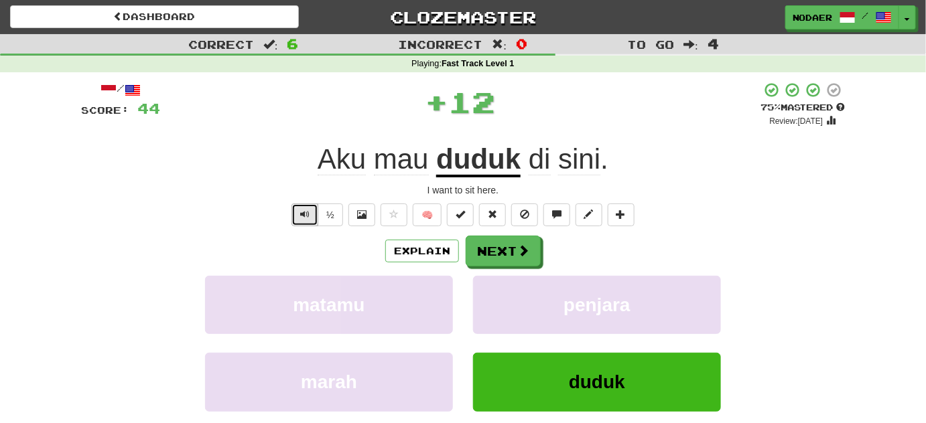
click at [305, 217] on span "Text-to-speech controls" at bounding box center [304, 214] width 9 height 9
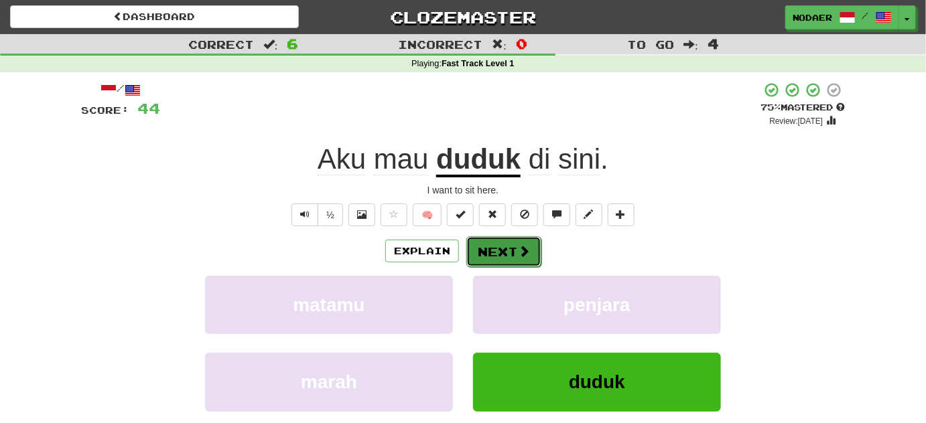
click at [514, 251] on button "Next" at bounding box center [503, 251] width 75 height 31
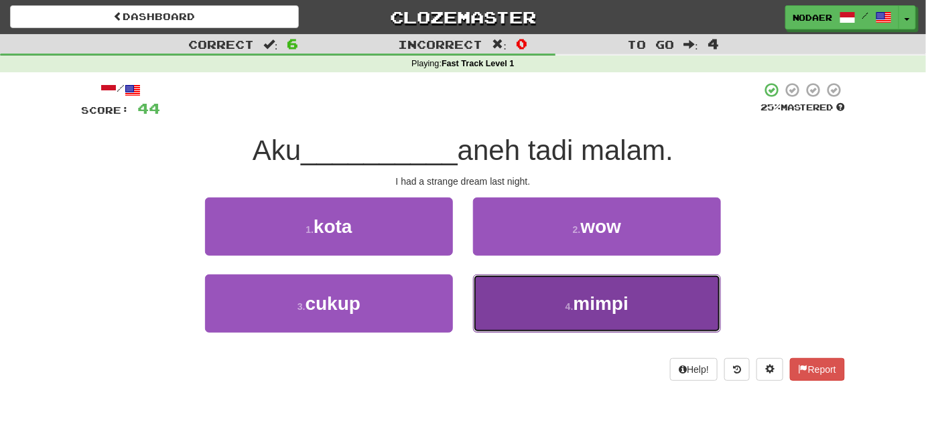
click at [616, 296] on span "mimpi" at bounding box center [600, 303] width 55 height 21
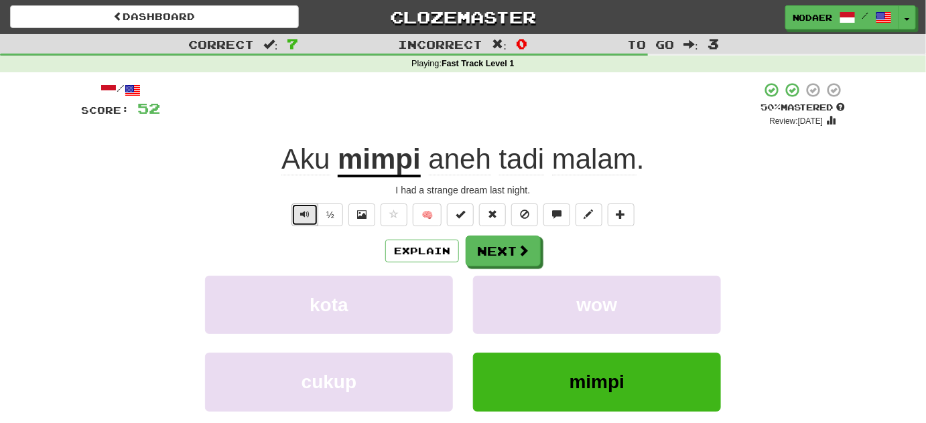
click at [314, 214] on button "Text-to-speech controls" at bounding box center [304, 215] width 27 height 23
click at [301, 214] on span "Text-to-speech controls" at bounding box center [304, 214] width 9 height 9
click at [299, 218] on button "Text-to-speech controls" at bounding box center [304, 215] width 27 height 23
click at [299, 216] on button "Text-to-speech controls" at bounding box center [304, 215] width 27 height 23
click at [306, 212] on span "Text-to-speech controls" at bounding box center [304, 214] width 9 height 9
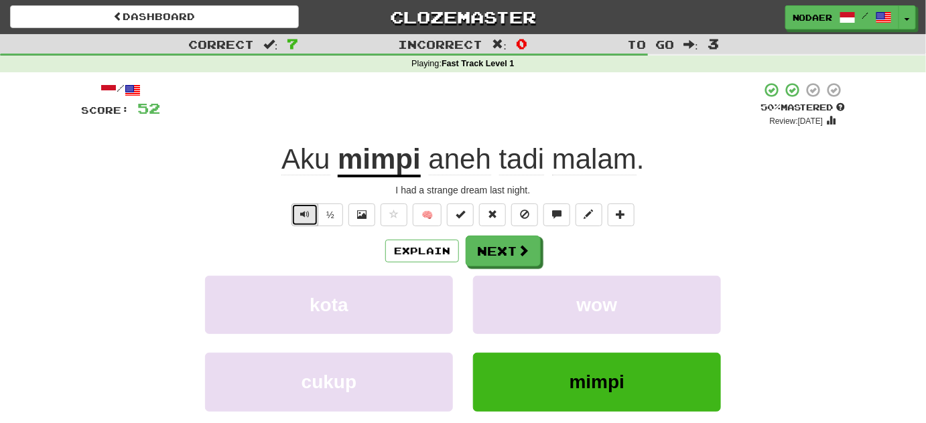
click at [309, 210] on span "Text-to-speech controls" at bounding box center [304, 214] width 9 height 9
click at [308, 216] on span "Text-to-speech controls" at bounding box center [304, 214] width 9 height 9
click at [307, 217] on span "Text-to-speech controls" at bounding box center [304, 214] width 9 height 9
click at [309, 216] on span "Text-to-speech controls" at bounding box center [304, 214] width 9 height 9
click at [309, 219] on button "Text-to-speech controls" at bounding box center [304, 215] width 27 height 23
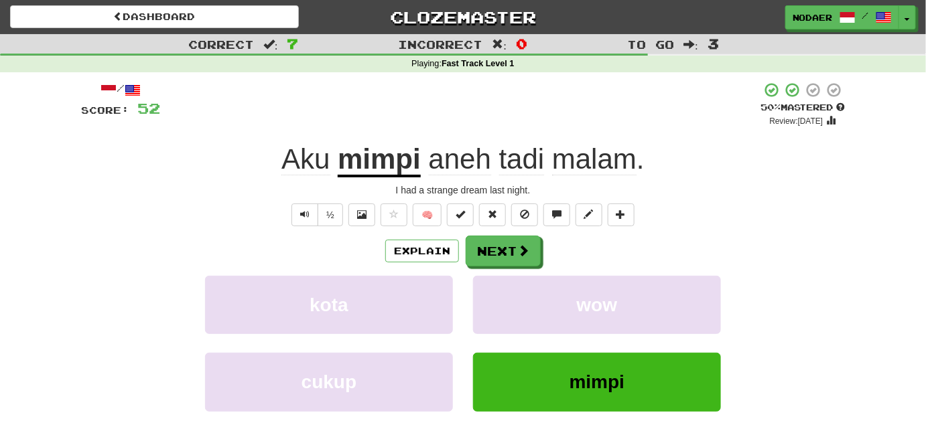
click at [292, 226] on div "/ Score: 52 + 8 50 % Mastered Review: [DATE] Aku mimpi aneh tadi malam . I had …" at bounding box center [463, 281] width 764 height 398
click at [307, 217] on span "Text-to-speech controls" at bounding box center [304, 214] width 9 height 9
click at [490, 259] on button "Next" at bounding box center [503, 251] width 75 height 31
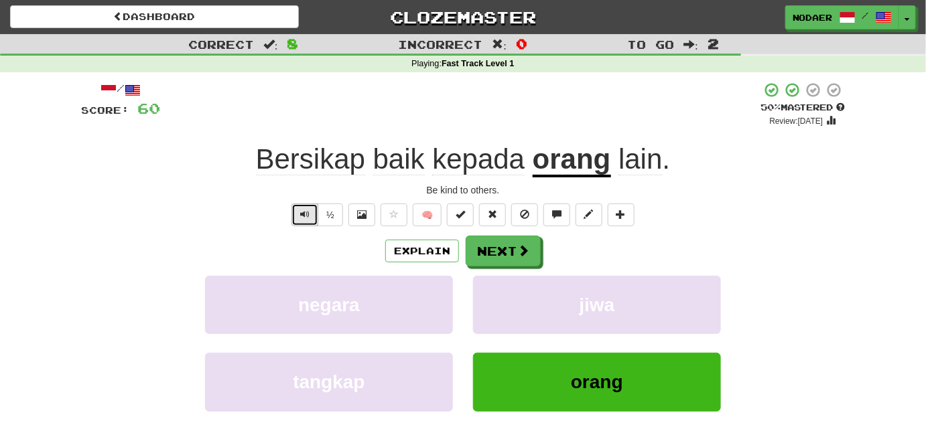
click at [310, 208] on button "Text-to-speech controls" at bounding box center [304, 215] width 27 height 23
click at [502, 254] on button "Next" at bounding box center [503, 251] width 75 height 31
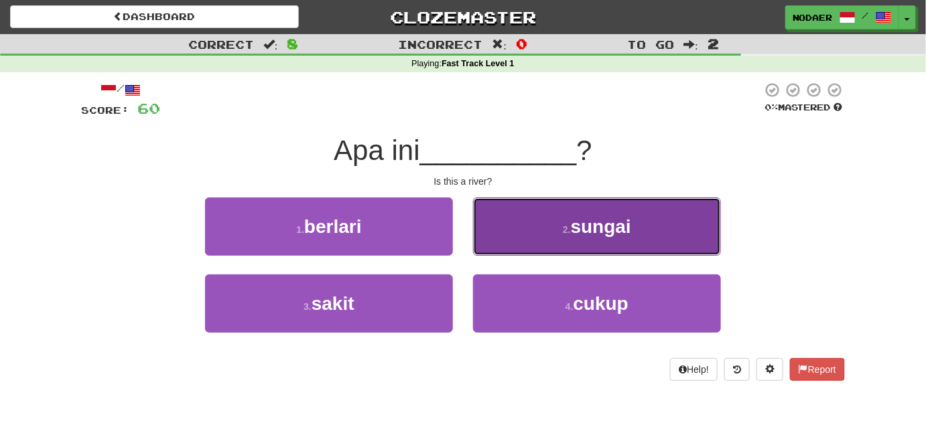
click at [525, 232] on button "2 . sungai" at bounding box center [597, 227] width 248 height 58
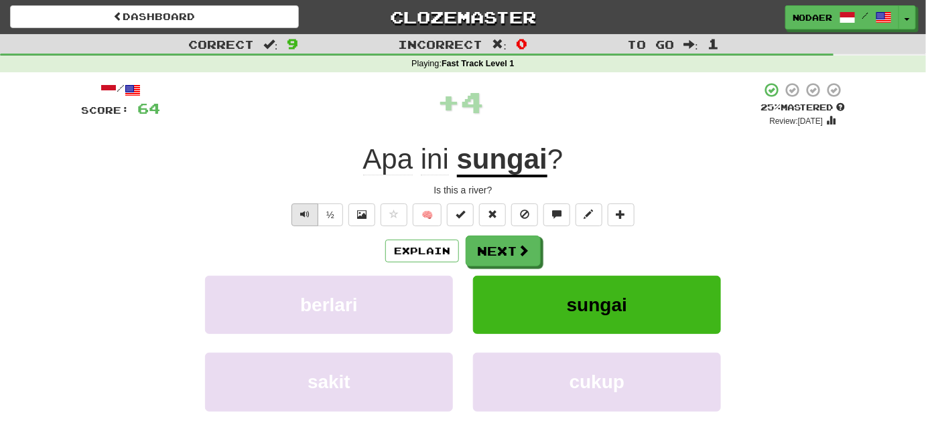
drag, startPoint x: 291, startPoint y: 216, endPoint x: 301, endPoint y: 212, distance: 11.4
click at [296, 216] on div "½" at bounding box center [316, 215] width 54 height 23
click at [305, 210] on span "Text-to-speech controls" at bounding box center [304, 214] width 9 height 9
click at [293, 218] on button "Text-to-speech controls" at bounding box center [304, 215] width 27 height 23
click at [500, 249] on button "Next" at bounding box center [503, 251] width 75 height 31
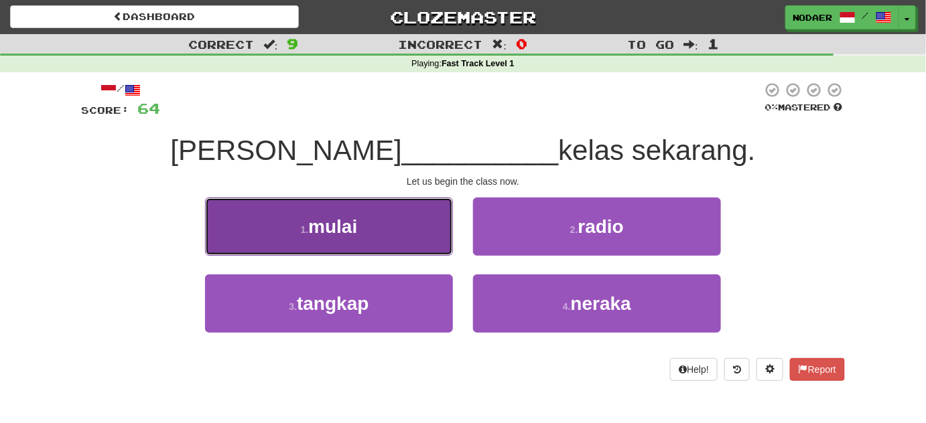
click at [389, 222] on button "1 . mulai" at bounding box center [329, 227] width 248 height 58
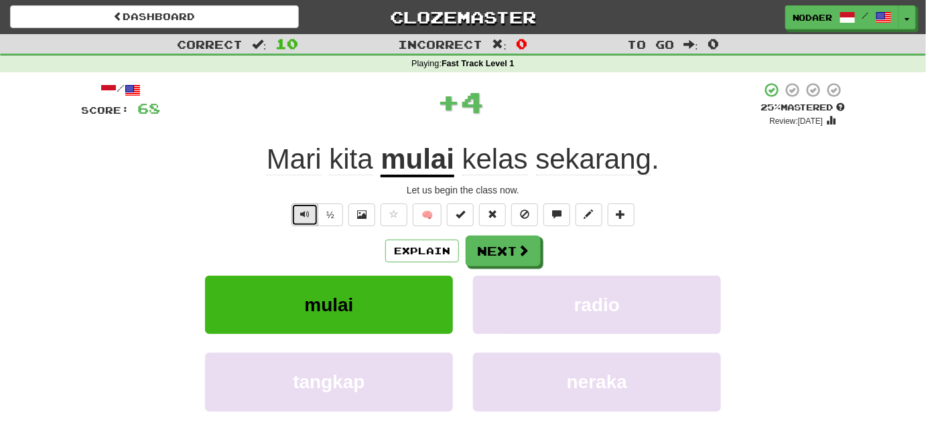
click at [305, 212] on span "Text-to-speech controls" at bounding box center [304, 214] width 9 height 9
click at [303, 216] on span "Text-to-speech controls" at bounding box center [304, 214] width 9 height 9
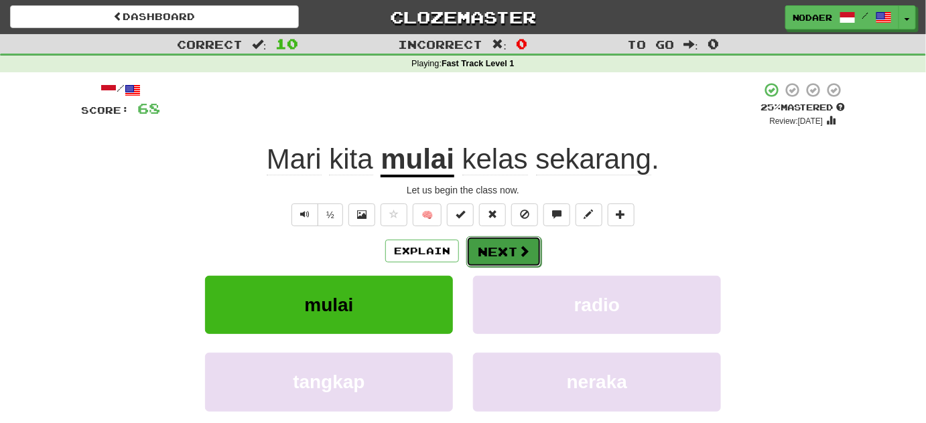
click at [485, 246] on button "Next" at bounding box center [503, 251] width 75 height 31
